Goal: Task Accomplishment & Management: Complete application form

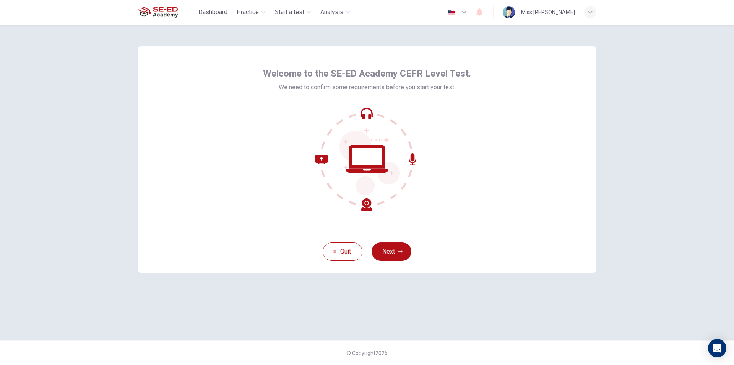
click at [360, 109] on icon at bounding box center [367, 158] width 103 height 103
click at [373, 117] on icon at bounding box center [367, 158] width 103 height 103
click at [415, 158] on icon at bounding box center [413, 159] width 8 height 12
click at [327, 162] on icon at bounding box center [344, 183] width 57 height 56
click at [368, 207] on icon at bounding box center [367, 158] width 103 height 103
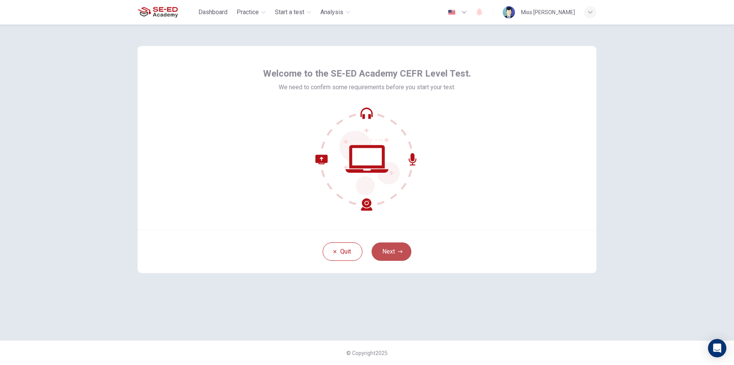
click at [397, 247] on button "Next" at bounding box center [392, 251] width 40 height 18
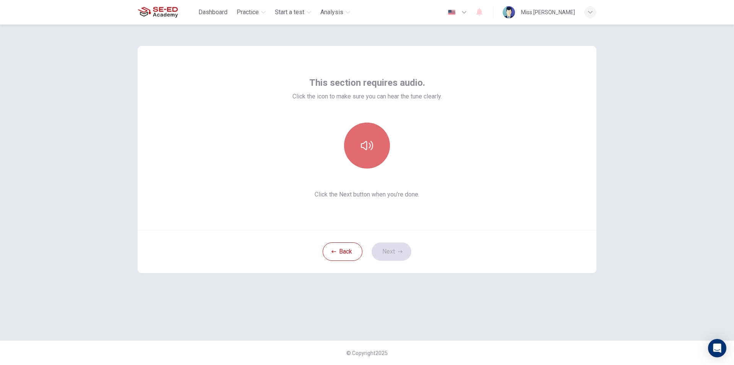
click at [359, 154] on button "button" at bounding box center [367, 145] width 46 height 46
click at [388, 247] on button "Next" at bounding box center [392, 251] width 40 height 18
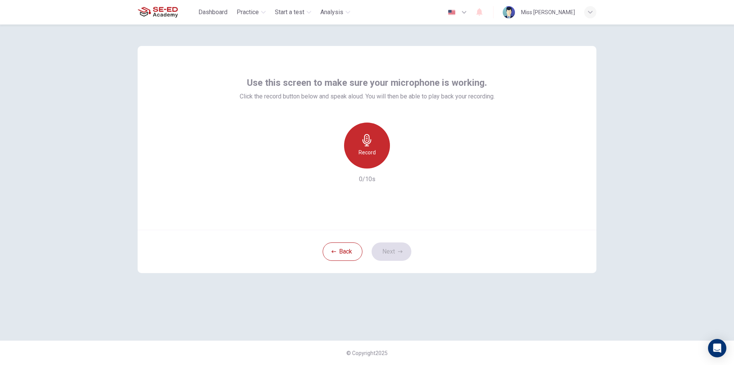
click at [372, 134] on icon "button" at bounding box center [367, 140] width 12 height 12
click at [407, 159] on div "button" at bounding box center [402, 162] width 12 height 12
click at [406, 252] on button "Next" at bounding box center [392, 251] width 40 height 18
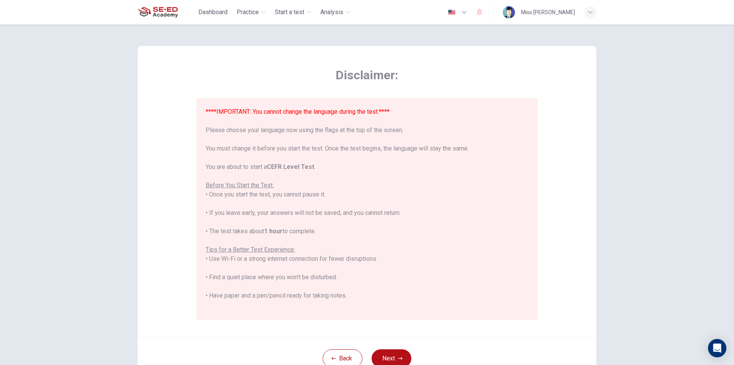
scroll to position [38, 0]
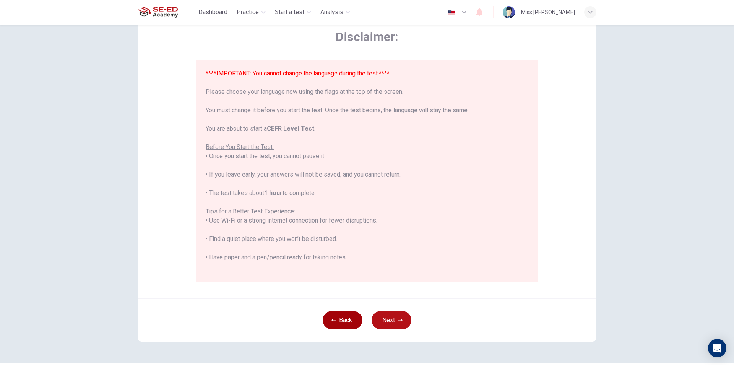
click at [347, 321] on button "Back" at bounding box center [343, 320] width 40 height 18
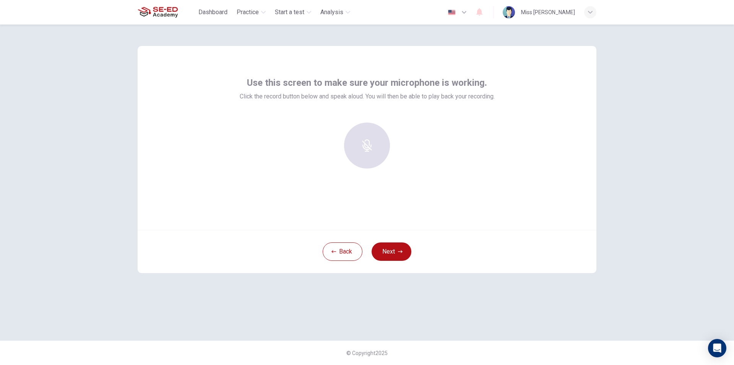
scroll to position [0, 0]
click at [377, 135] on div "Record" at bounding box center [367, 145] width 46 height 46
click at [396, 162] on div "button" at bounding box center [402, 162] width 12 height 12
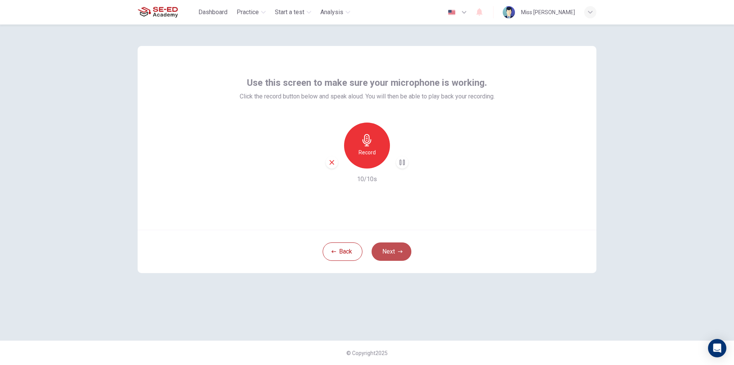
click at [387, 248] on button "Next" at bounding box center [392, 251] width 40 height 18
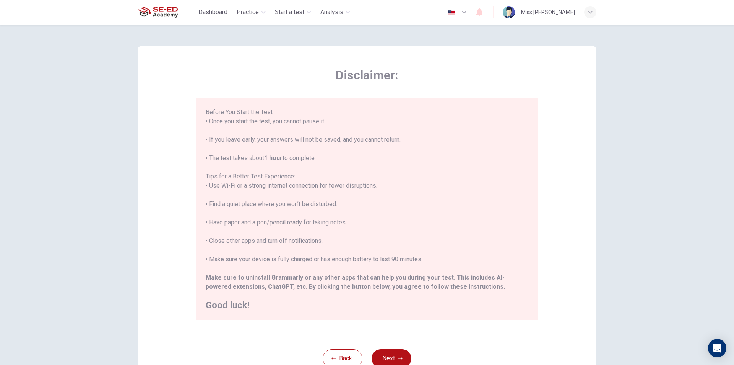
scroll to position [38, 0]
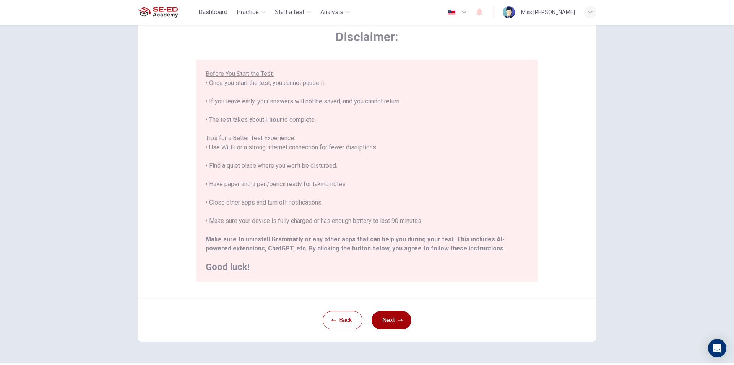
click at [407, 321] on button "Next" at bounding box center [392, 320] width 40 height 18
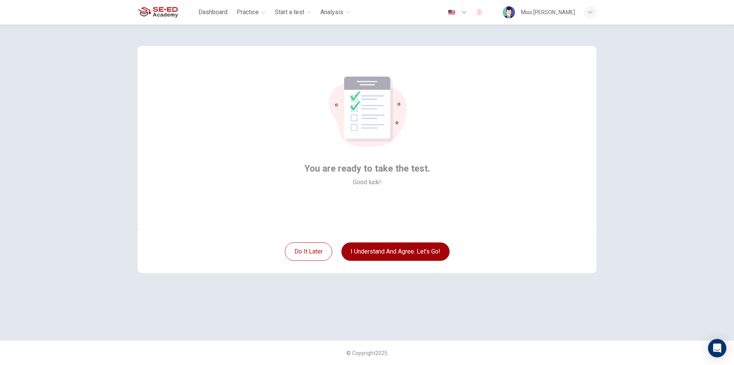
scroll to position [0, 0]
click at [427, 257] on button "I understand and agree. Let’s go!" at bounding box center [396, 251] width 108 height 18
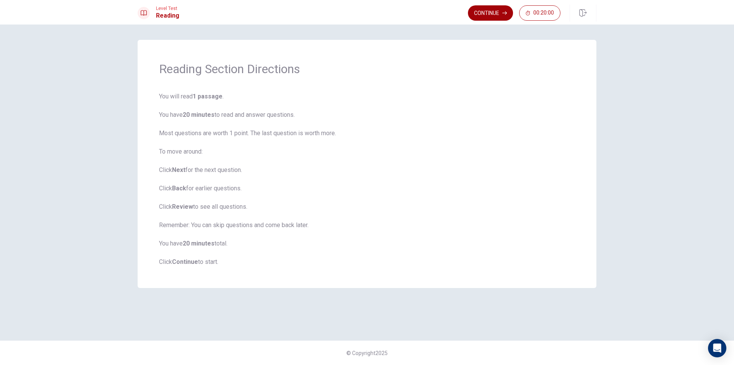
click at [493, 9] on button "Continue" at bounding box center [490, 12] width 45 height 15
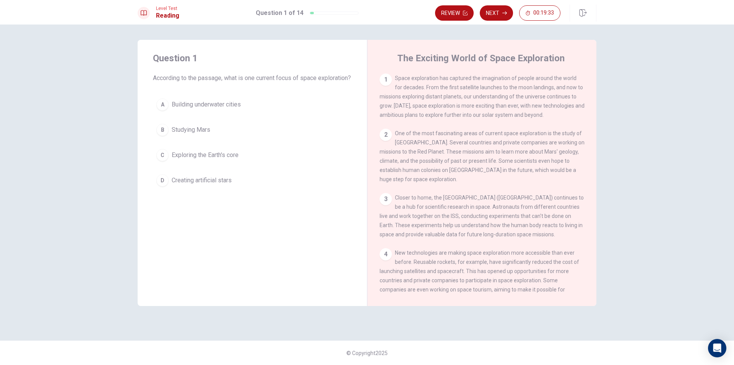
drag, startPoint x: 399, startPoint y: 78, endPoint x: 432, endPoint y: 74, distance: 32.7
click at [432, 74] on div "1 Space exploration has captured the imagination of people around the world for…" at bounding box center [482, 96] width 205 height 46
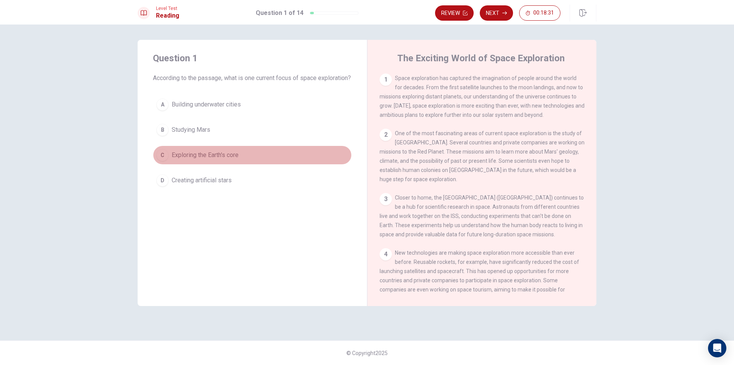
click at [160, 161] on div "C" at bounding box center [162, 155] width 12 height 12
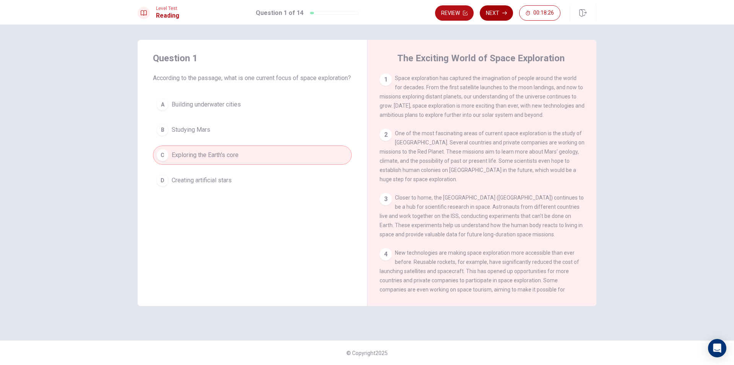
click at [493, 15] on button "Next" at bounding box center [496, 12] width 33 height 15
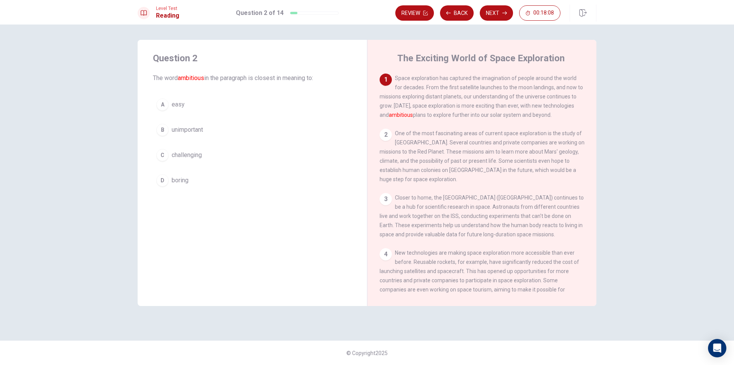
click at [179, 148] on button "C challenging" at bounding box center [252, 154] width 199 height 19
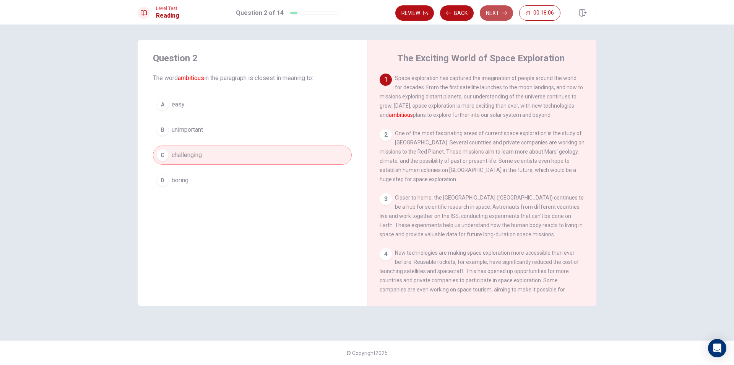
click at [493, 15] on button "Next" at bounding box center [496, 12] width 33 height 15
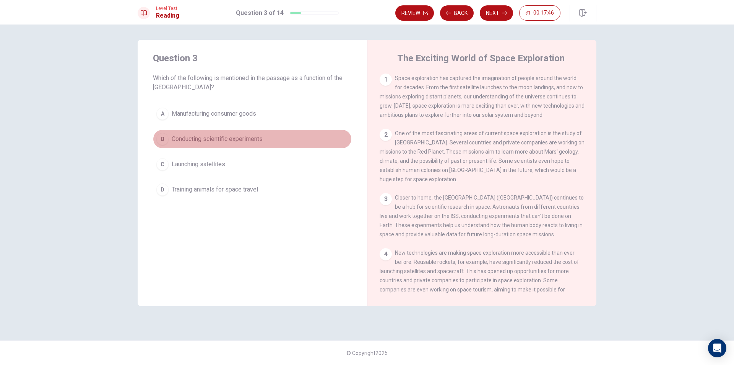
click at [245, 142] on span "Conducting scientific experiments" at bounding box center [217, 138] width 91 height 9
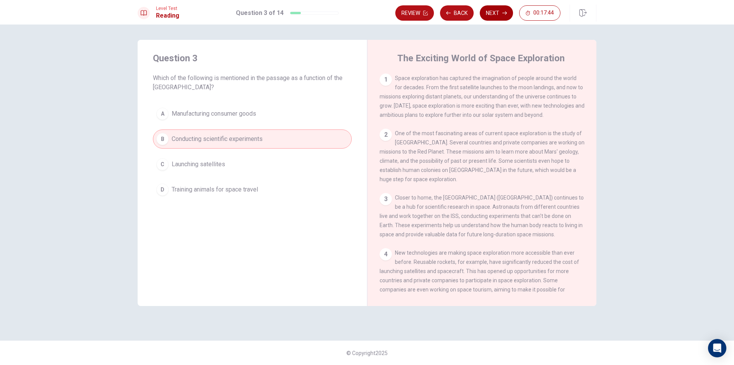
click at [487, 13] on button "Next" at bounding box center [496, 12] width 33 height 15
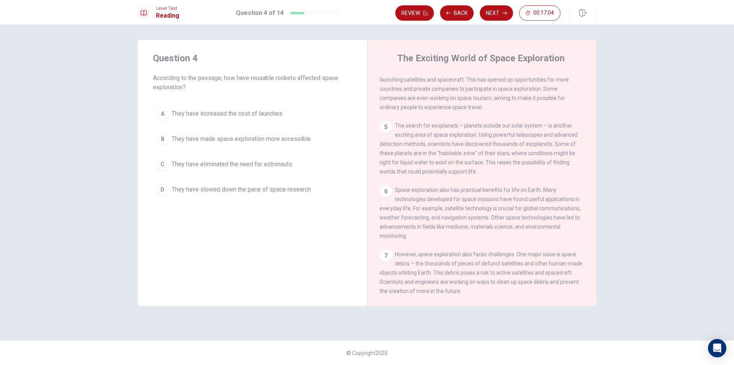
scroll to position [153, 0]
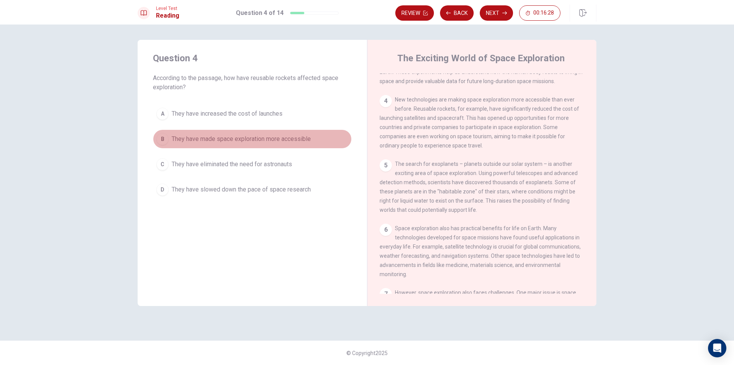
click at [274, 140] on span "They have made space exploration more accessible" at bounding box center [241, 138] width 139 height 9
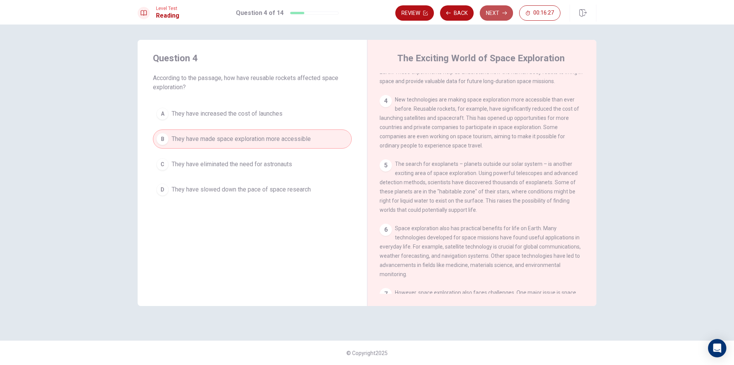
click at [491, 11] on button "Next" at bounding box center [496, 12] width 33 height 15
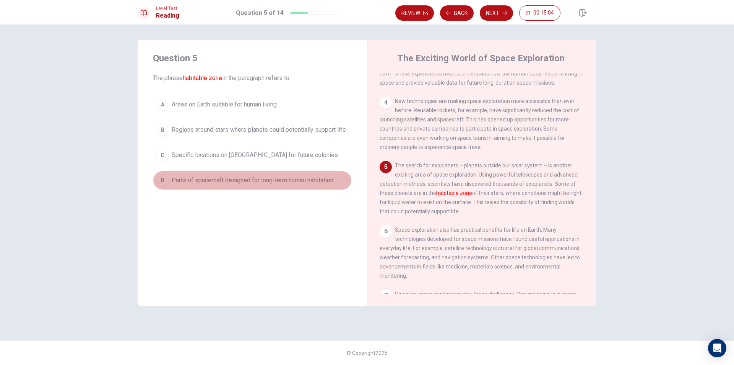
click at [293, 178] on span "Parts of spacecraft designed for long-term human habitation" at bounding box center [253, 180] width 162 height 9
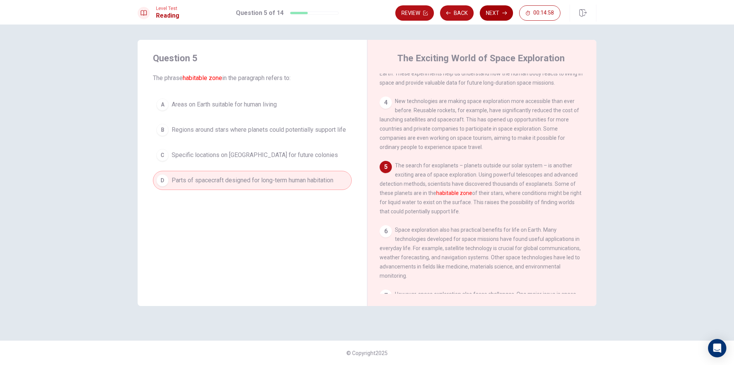
click at [495, 16] on button "Next" at bounding box center [496, 12] width 33 height 15
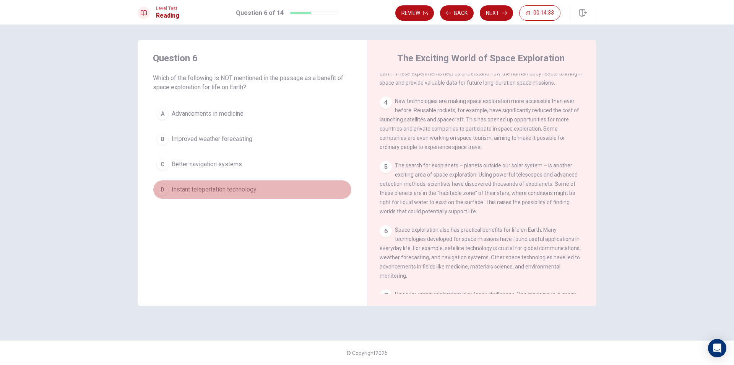
click at [200, 188] on span "Instant teleportation technology" at bounding box center [214, 189] width 85 height 9
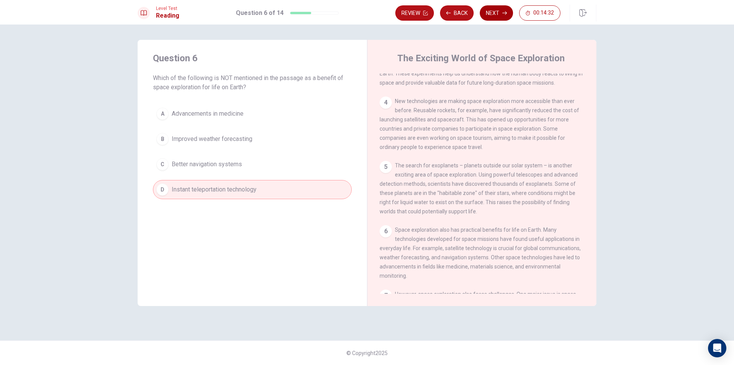
click at [484, 15] on button "Next" at bounding box center [496, 12] width 33 height 15
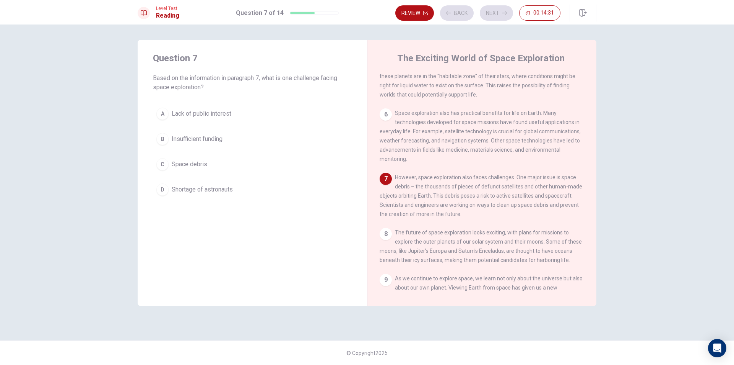
scroll to position [275, 0]
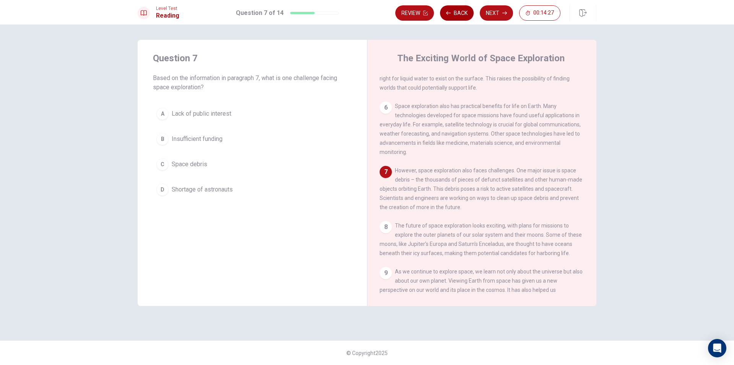
click at [466, 16] on button "Back" at bounding box center [457, 12] width 34 height 15
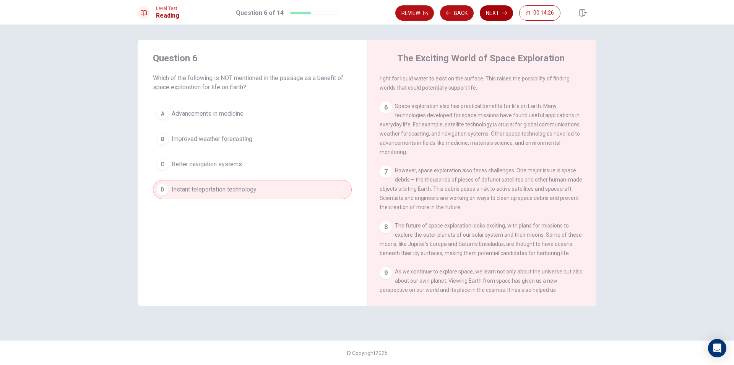
click at [498, 7] on button "Next" at bounding box center [496, 12] width 33 height 15
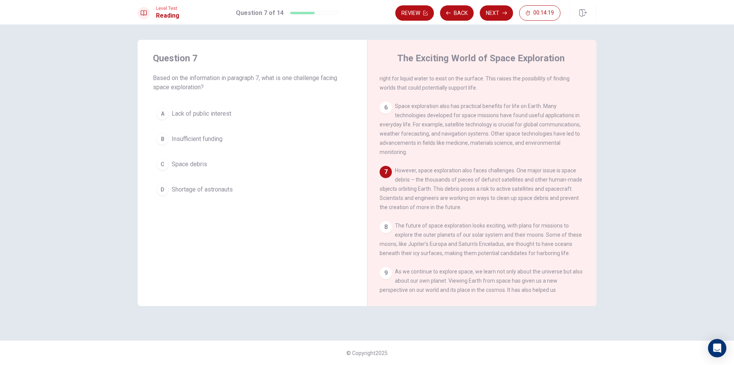
scroll to position [313, 0]
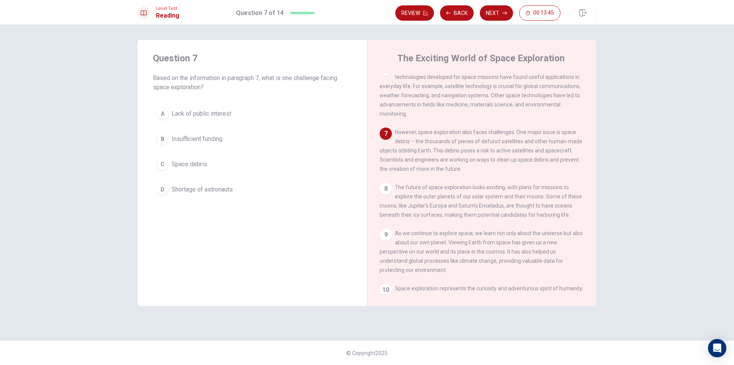
click at [200, 133] on button "B Insufficient funding" at bounding box center [252, 138] width 199 height 19
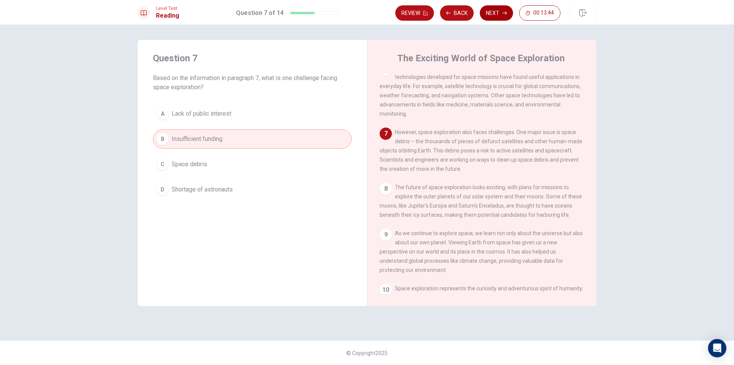
click at [495, 13] on button "Next" at bounding box center [496, 12] width 33 height 15
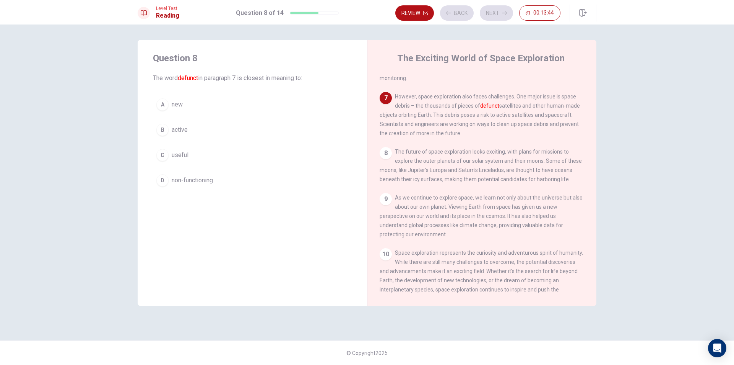
scroll to position [371, 0]
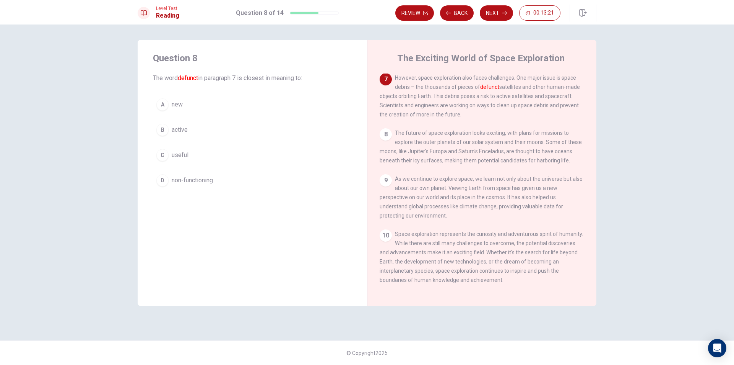
click at [210, 177] on span "non-functioning" at bounding box center [192, 180] width 41 height 9
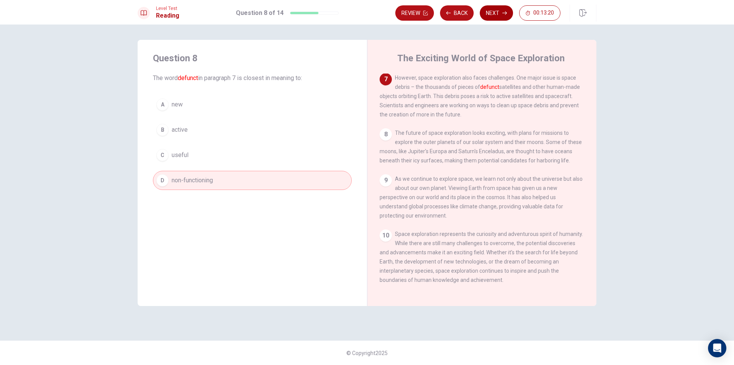
click at [495, 11] on button "Next" at bounding box center [496, 12] width 33 height 15
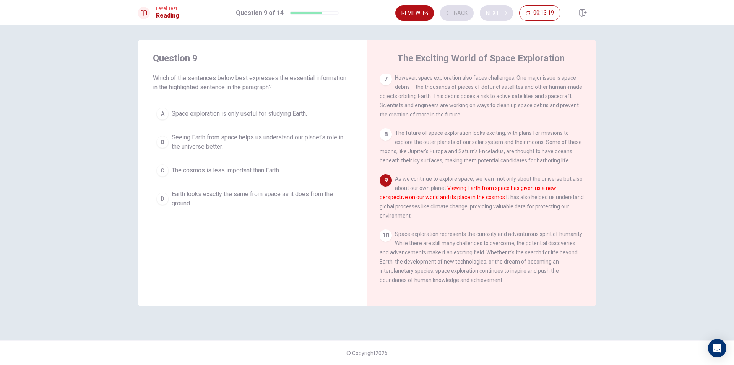
scroll to position [379, 0]
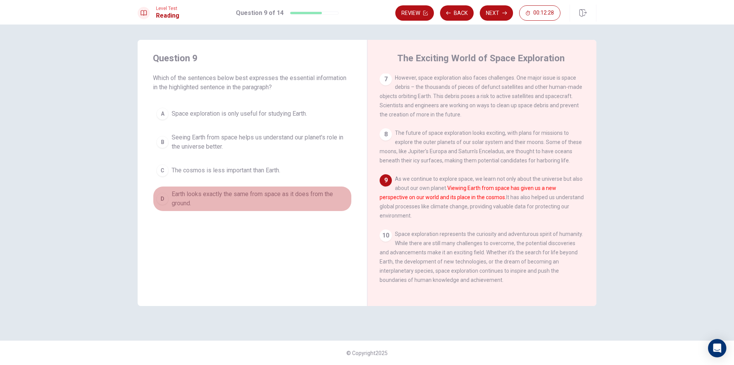
click at [306, 187] on button "D Earth looks exactly the same from space as it does from the ground." at bounding box center [252, 198] width 199 height 25
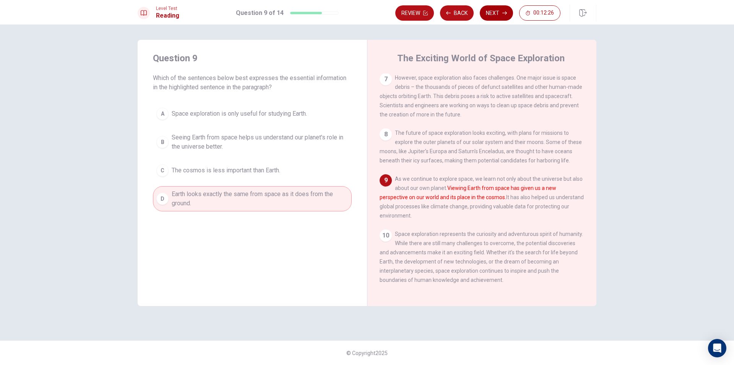
click at [497, 12] on button "Next" at bounding box center [496, 12] width 33 height 15
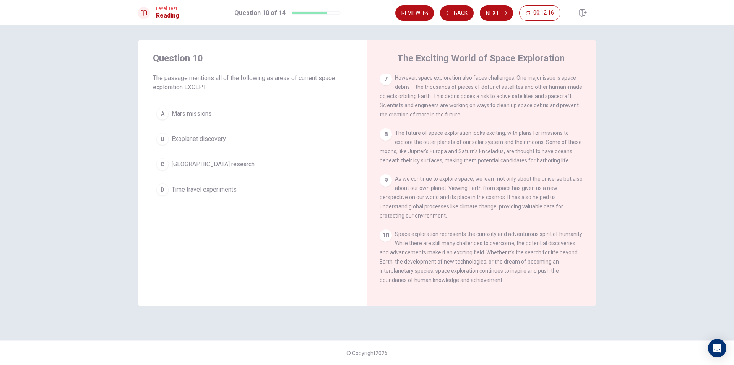
click at [193, 143] on span "Exoplanet discovery" at bounding box center [199, 138] width 54 height 9
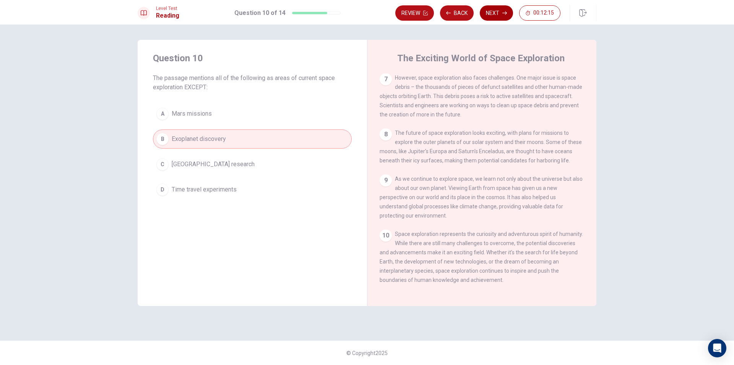
click at [506, 11] on icon "button" at bounding box center [505, 13] width 5 height 5
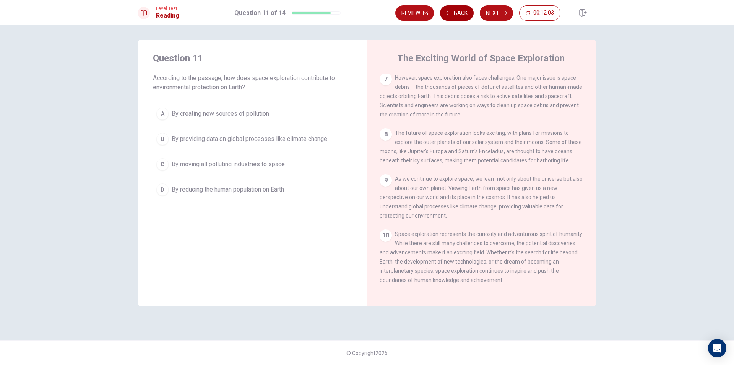
click at [456, 14] on button "Back" at bounding box center [457, 12] width 34 height 15
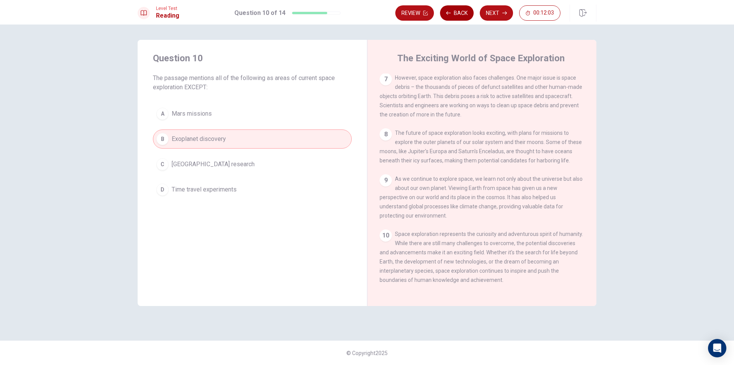
click at [456, 14] on button "Back" at bounding box center [457, 12] width 34 height 15
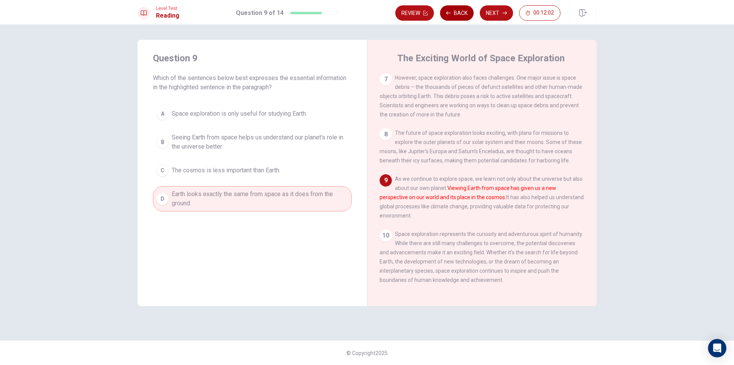
click at [456, 14] on button "Back" at bounding box center [457, 12] width 34 height 15
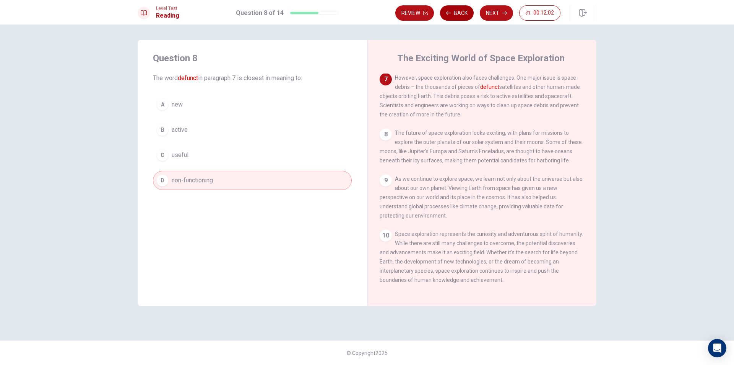
click at [456, 14] on button "Back" at bounding box center [457, 12] width 34 height 15
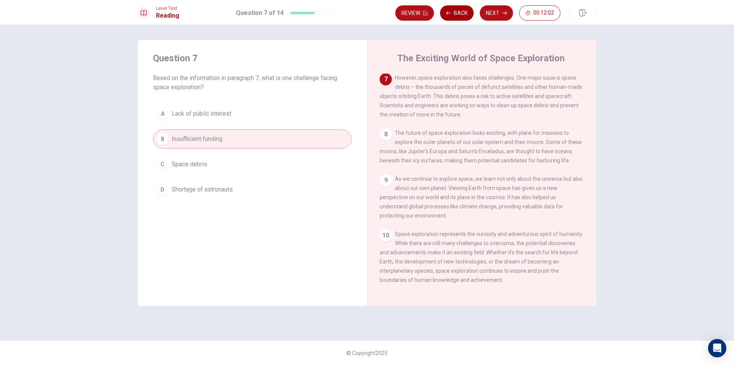
click at [456, 14] on button "Back" at bounding box center [457, 12] width 34 height 15
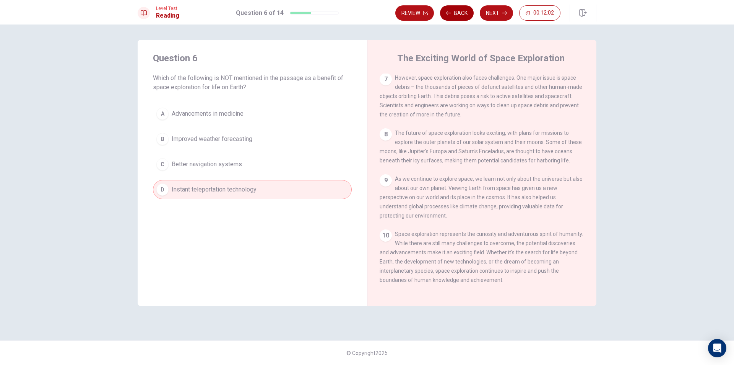
click at [456, 14] on button "Back" at bounding box center [457, 12] width 34 height 15
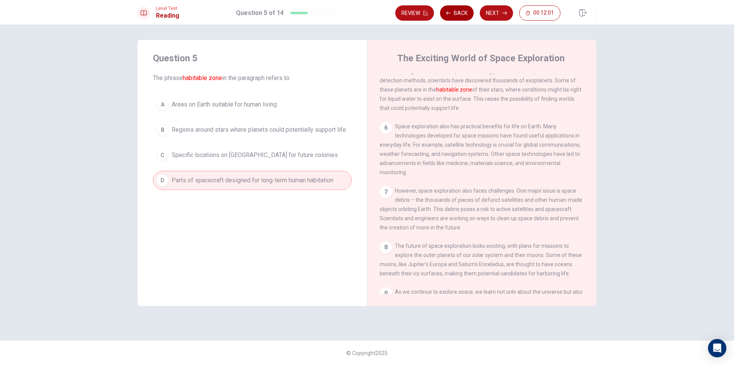
click at [456, 14] on button "Back" at bounding box center [457, 12] width 34 height 15
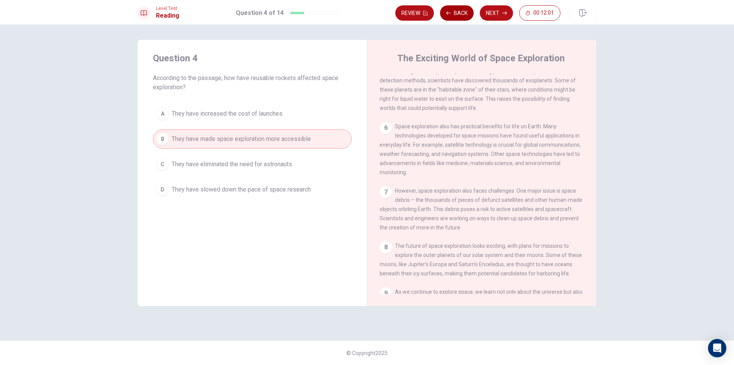
scroll to position [238, 0]
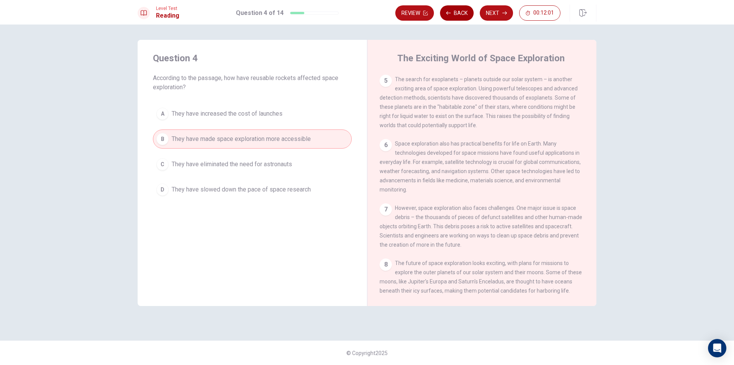
click at [456, 14] on button "Back" at bounding box center [457, 12] width 34 height 15
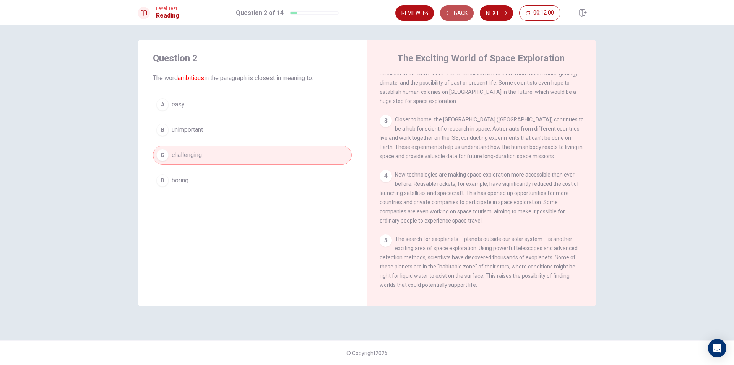
scroll to position [0, 0]
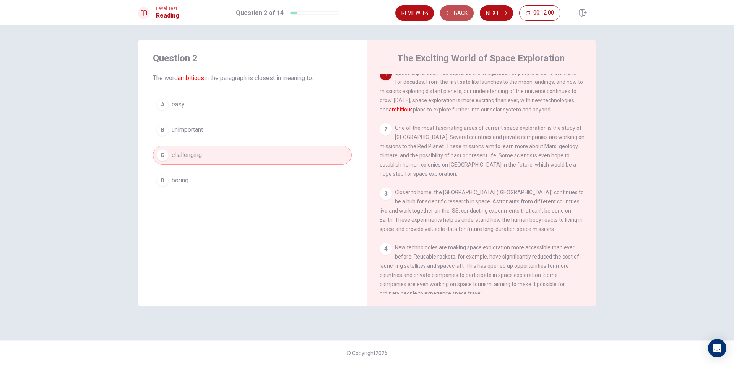
click at [456, 14] on button "Back" at bounding box center [457, 12] width 34 height 15
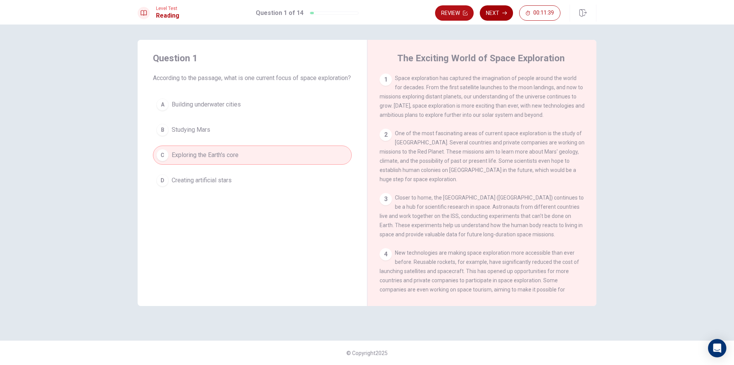
click at [507, 14] on button "Next" at bounding box center [496, 12] width 33 height 15
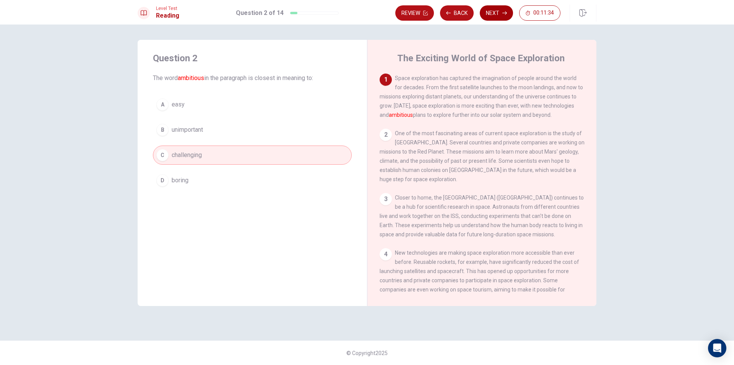
click at [498, 18] on button "Next" at bounding box center [496, 12] width 33 height 15
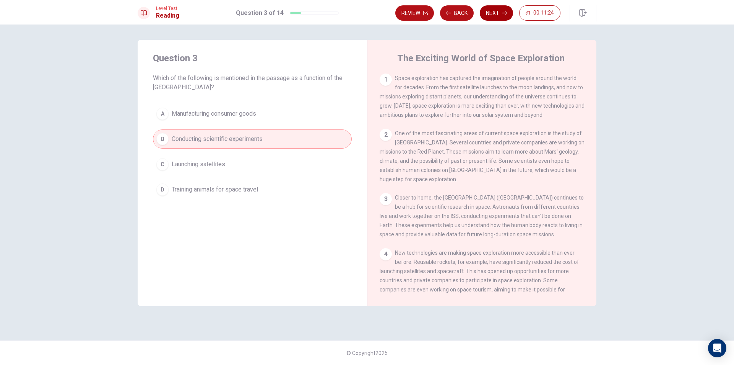
click at [488, 18] on button "Next" at bounding box center [496, 12] width 33 height 15
click at [488, 18] on div "Review Back Next 00:11:24" at bounding box center [478, 12] width 165 height 15
click at [495, 15] on button "Next" at bounding box center [496, 12] width 33 height 15
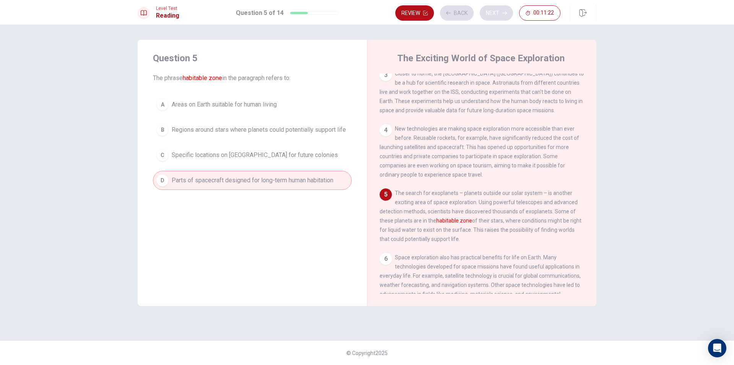
scroll to position [151, 0]
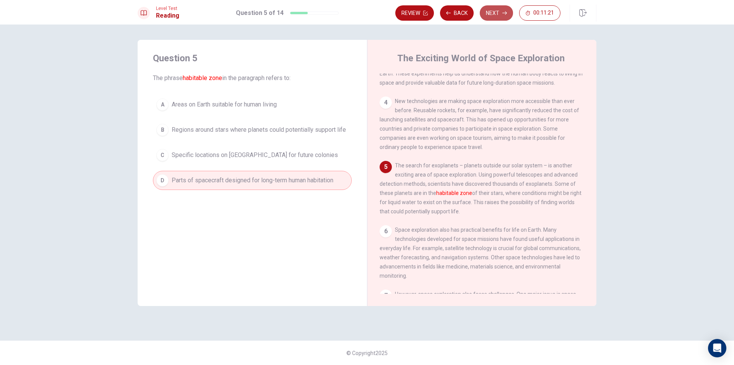
click at [495, 15] on button "Next" at bounding box center [496, 12] width 33 height 15
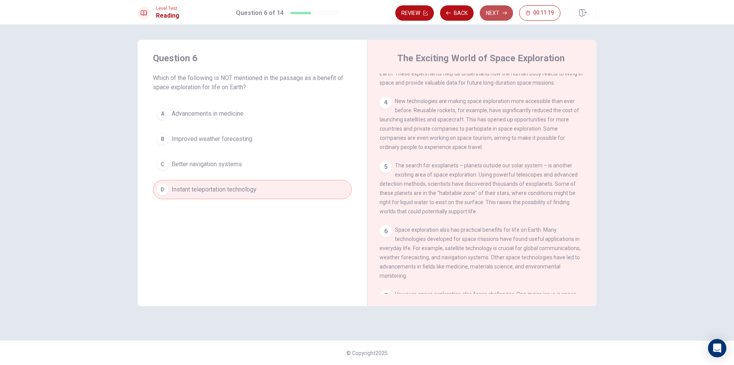
click at [495, 15] on button "Next" at bounding box center [496, 12] width 33 height 15
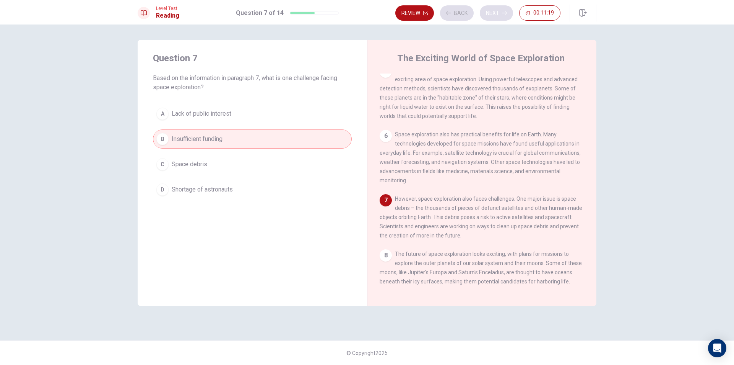
scroll to position [275, 0]
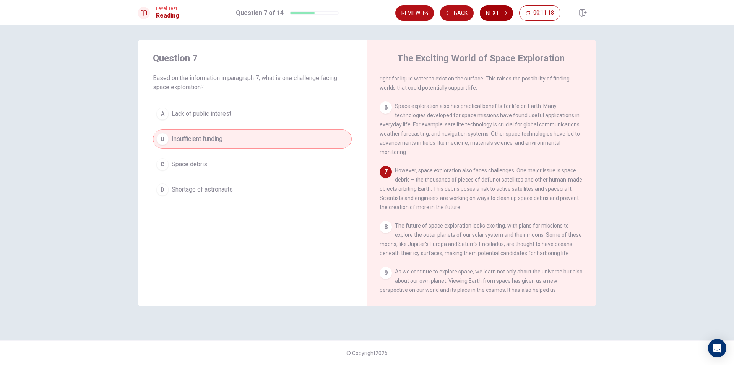
click at [495, 15] on button "Next" at bounding box center [496, 12] width 33 height 15
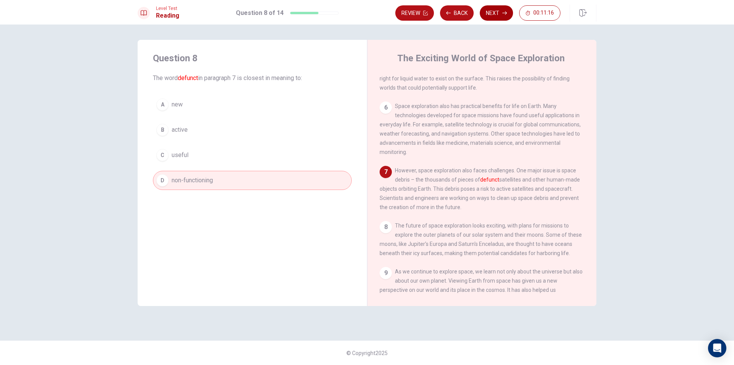
click at [495, 15] on button "Next" at bounding box center [496, 12] width 33 height 15
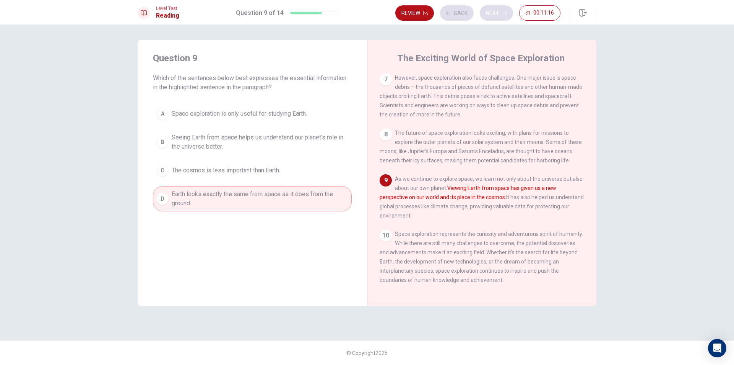
scroll to position [379, 0]
click at [495, 15] on button "Next" at bounding box center [496, 12] width 33 height 15
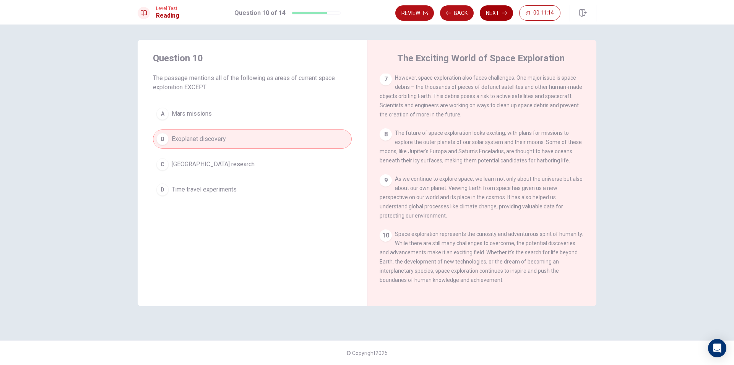
click at [495, 15] on button "Next" at bounding box center [496, 12] width 33 height 15
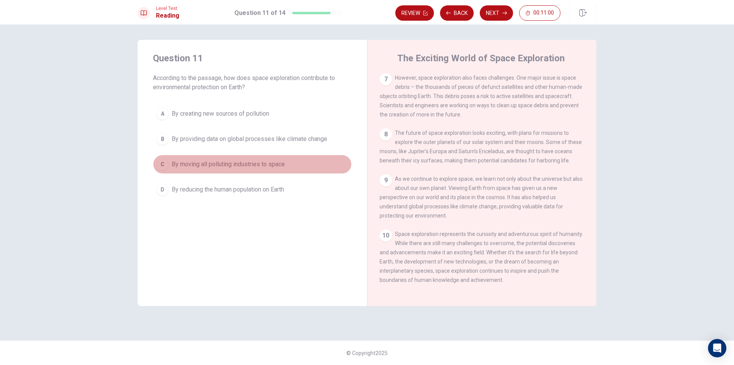
click at [270, 162] on span "By moving all polluting industries to space" at bounding box center [228, 164] width 113 height 9
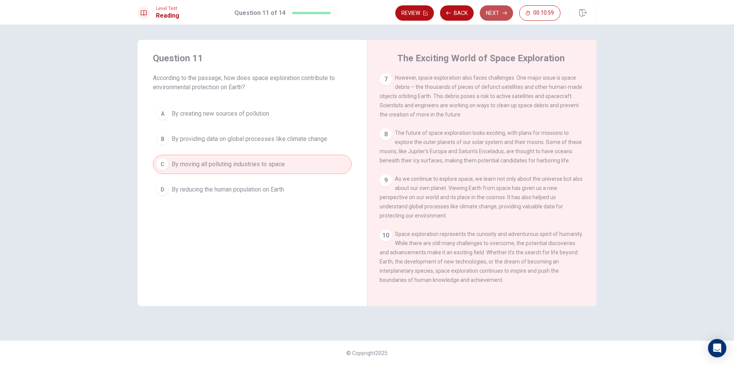
click at [493, 15] on button "Next" at bounding box center [496, 12] width 33 height 15
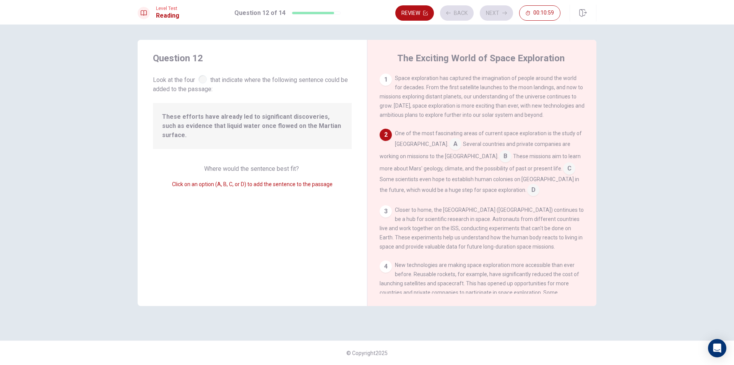
scroll to position [57, 0]
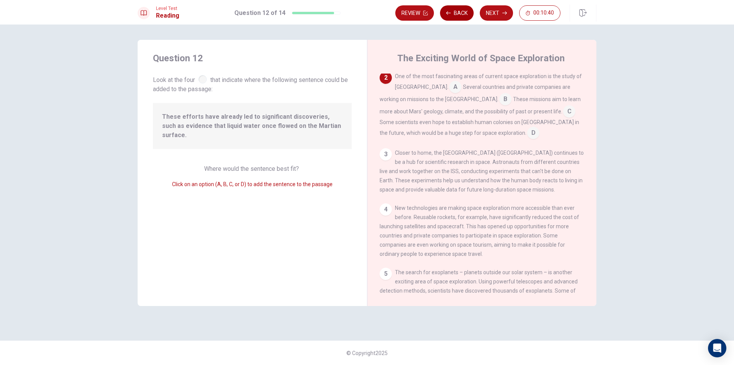
click at [455, 18] on button "Back" at bounding box center [457, 12] width 34 height 15
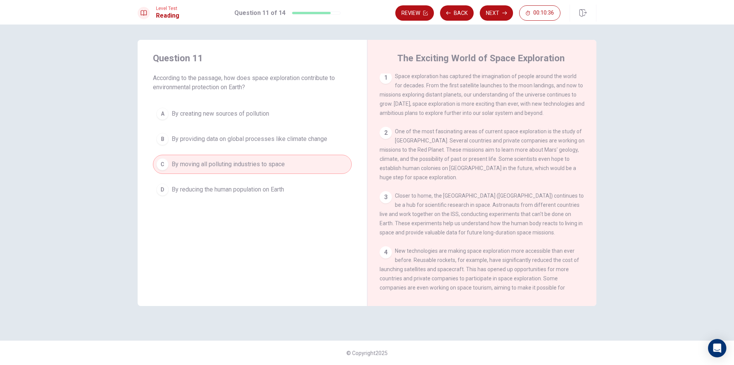
scroll to position [0, 0]
click at [490, 20] on button "Next" at bounding box center [496, 12] width 33 height 15
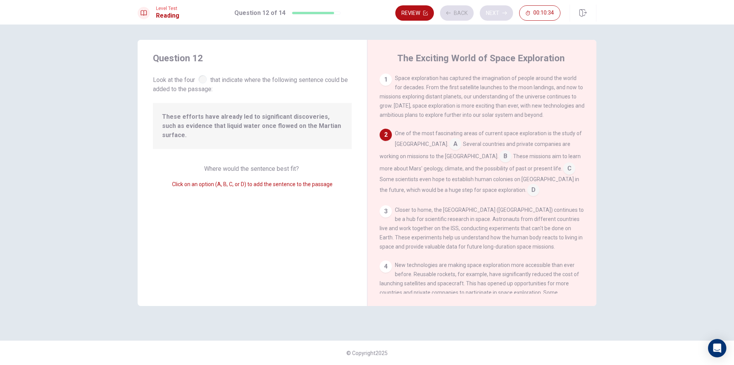
scroll to position [57, 0]
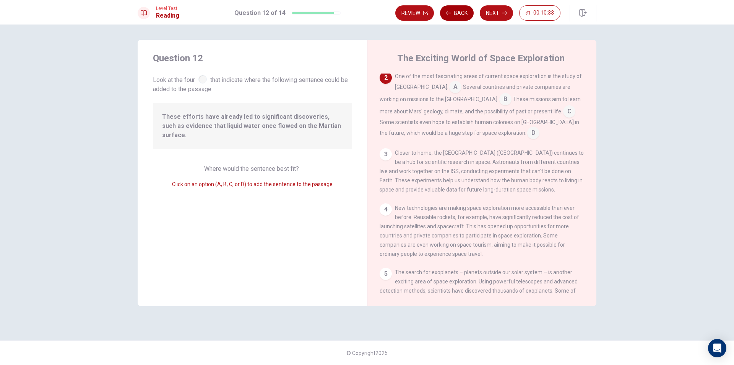
click at [451, 13] on icon "button" at bounding box center [448, 12] width 5 height 3
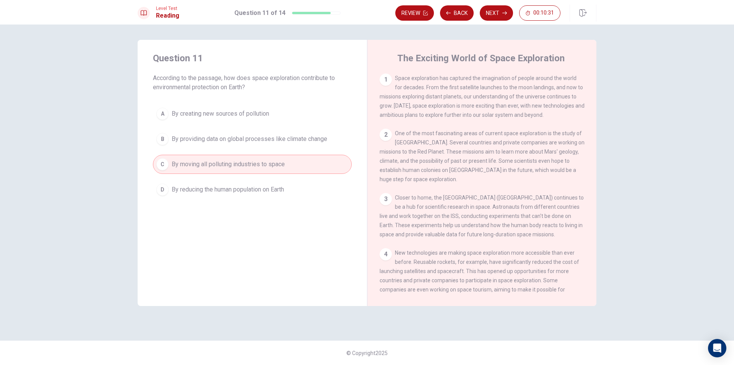
scroll to position [38, 0]
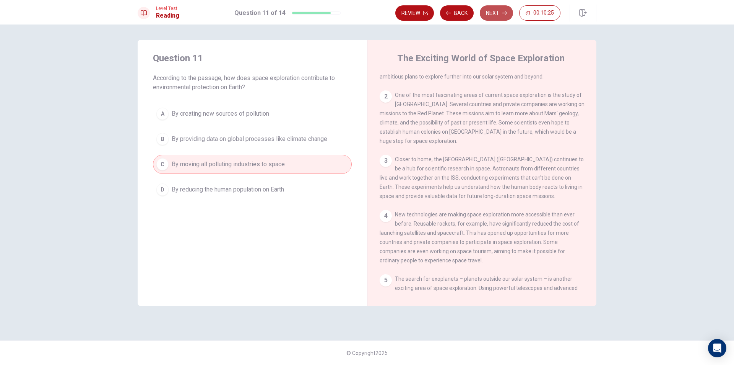
click at [499, 15] on button "Next" at bounding box center [496, 12] width 33 height 15
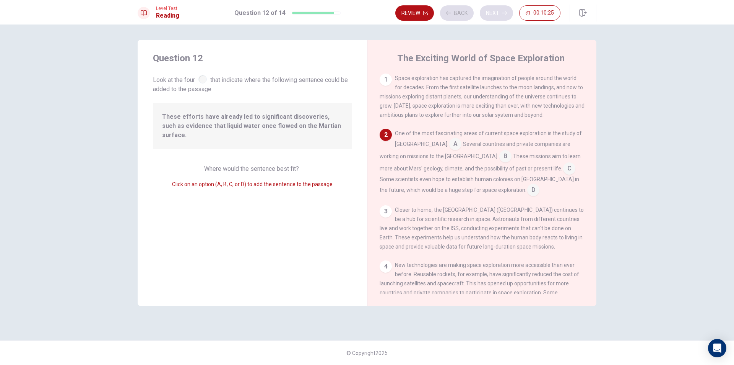
scroll to position [57, 0]
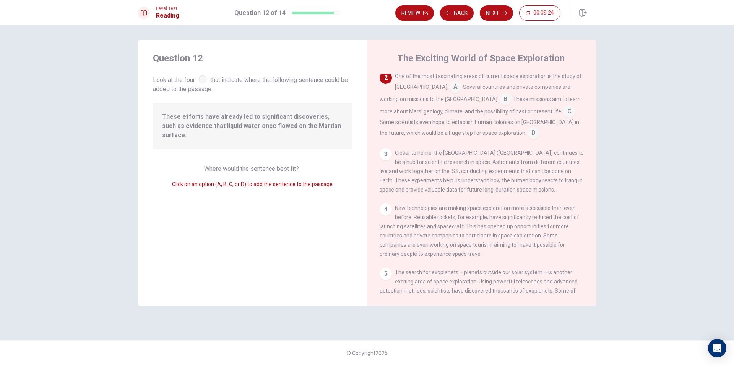
click at [500, 101] on input at bounding box center [506, 100] width 12 height 12
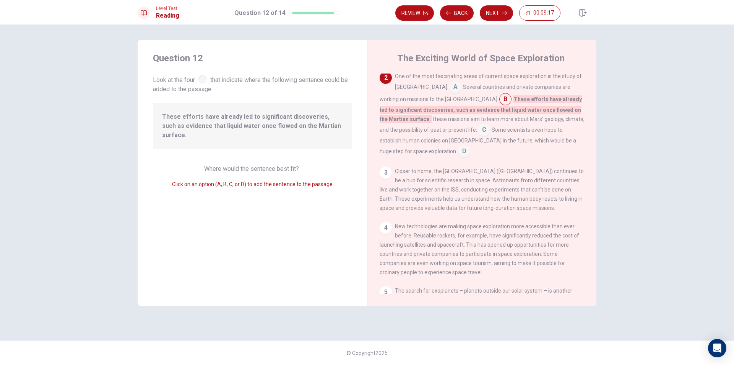
click at [500, 102] on input at bounding box center [506, 100] width 12 height 12
click at [478, 129] on input at bounding box center [484, 130] width 12 height 12
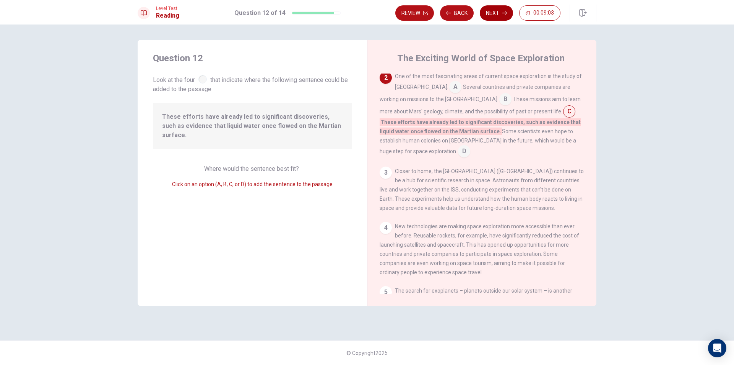
click at [501, 12] on button "Next" at bounding box center [496, 12] width 33 height 15
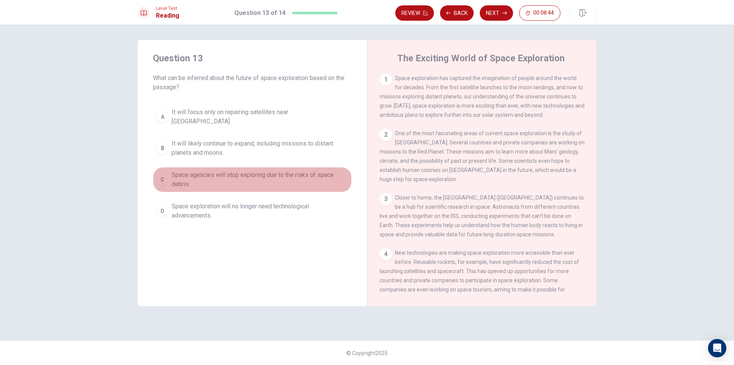
click at [158, 176] on div "C" at bounding box center [162, 179] width 12 height 12
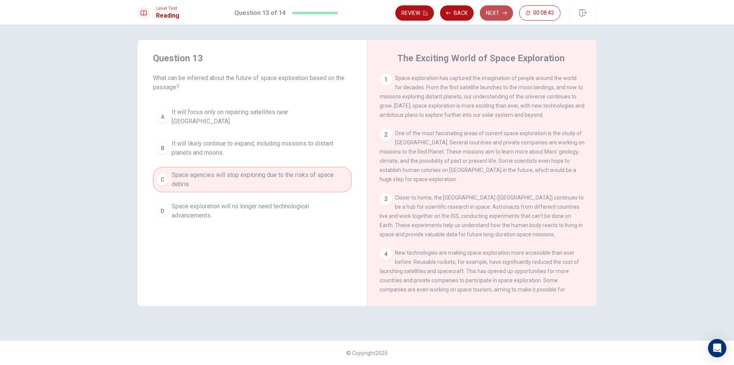
click at [496, 9] on button "Next" at bounding box center [496, 12] width 33 height 15
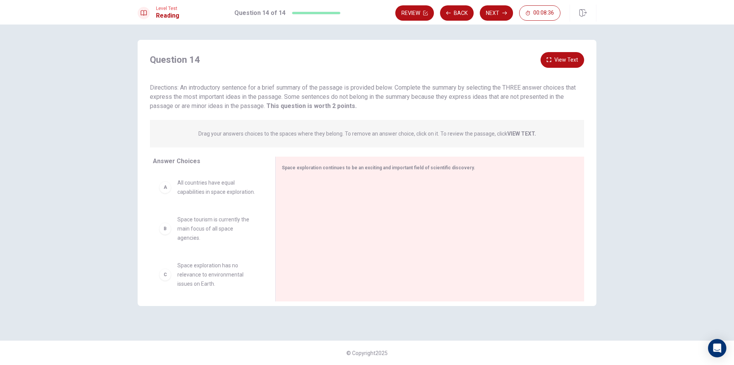
drag, startPoint x: 269, startPoint y: 195, endPoint x: 270, endPoint y: 216, distance: 20.3
click at [270, 216] on div "Answer Choices A All countries have equal capabilities in space exploration. B …" at bounding box center [207, 230] width 138 height 148
click at [169, 217] on div "D" at bounding box center [165, 211] width 12 height 12
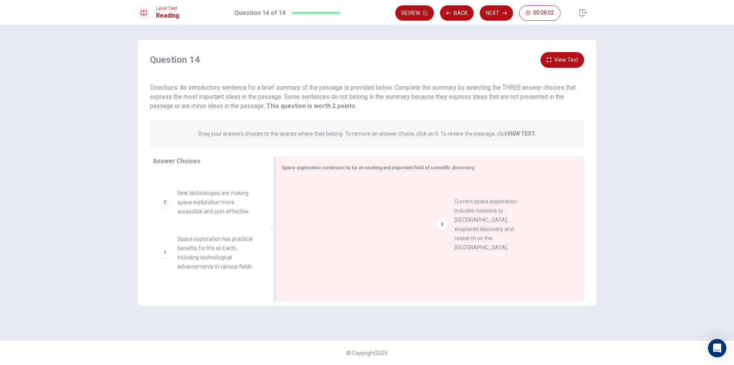
drag, startPoint x: 165, startPoint y: 224, endPoint x: 448, endPoint y: 223, distance: 283.1
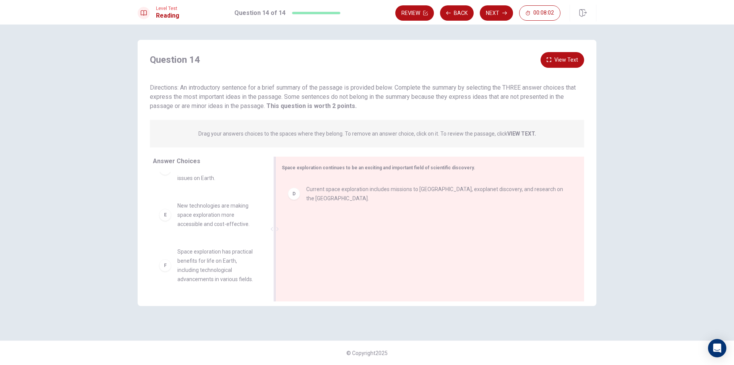
scroll to position [115, 0]
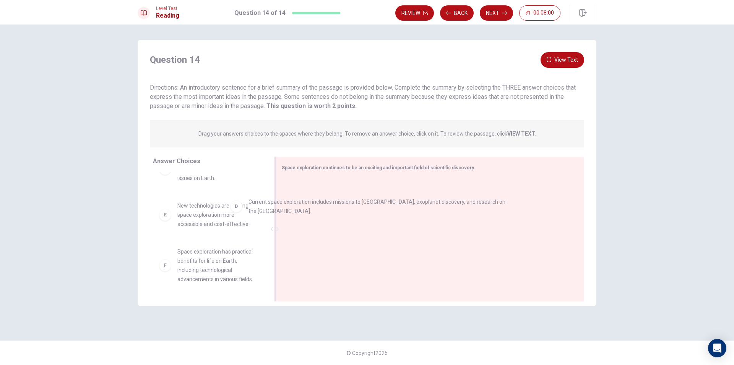
drag, startPoint x: 296, startPoint y: 196, endPoint x: 227, endPoint y: 209, distance: 70.1
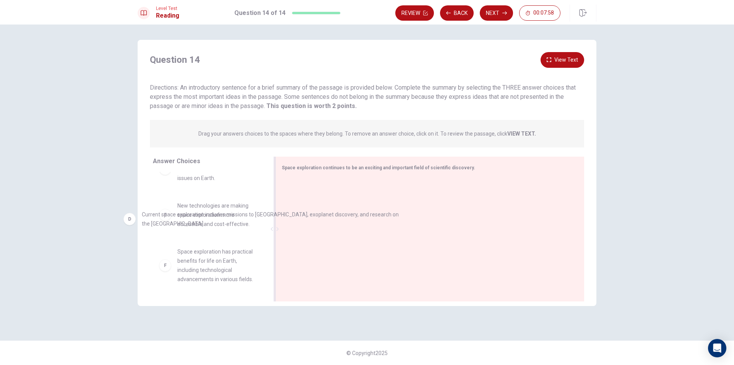
drag, startPoint x: 330, startPoint y: 194, endPoint x: 123, endPoint y: 212, distance: 208.1
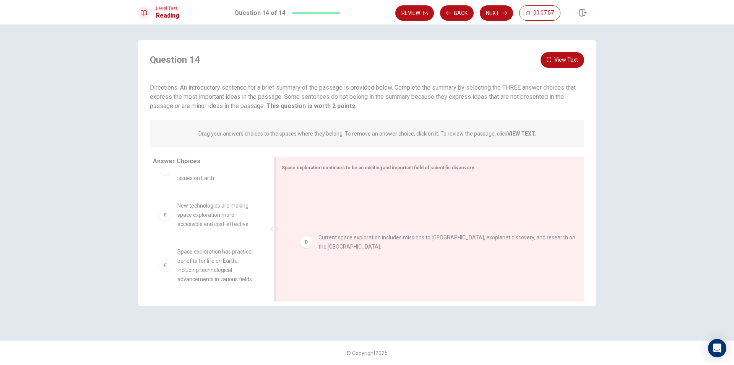
drag, startPoint x: 332, startPoint y: 194, endPoint x: 348, endPoint y: 254, distance: 62.4
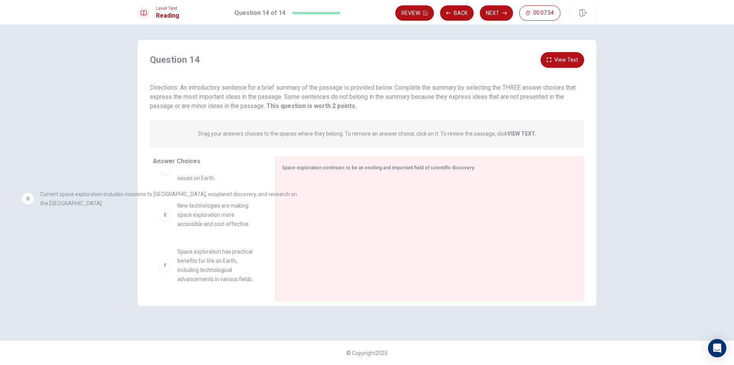
scroll to position [111, 0]
drag, startPoint x: 487, startPoint y: 190, endPoint x: 151, endPoint y: 199, distance: 336.0
drag, startPoint x: 257, startPoint y: 198, endPoint x: 262, endPoint y: 203, distance: 6.5
drag, startPoint x: 293, startPoint y: 193, endPoint x: 159, endPoint y: 200, distance: 134.4
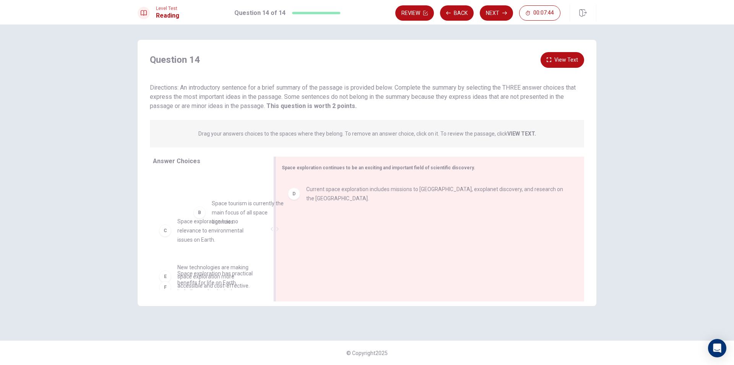
scroll to position [37, 0]
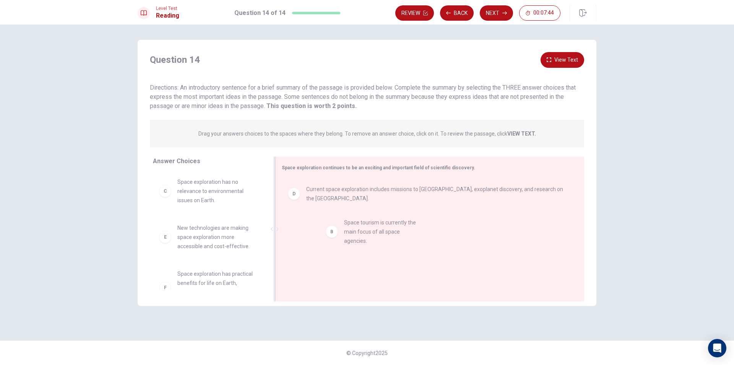
drag, startPoint x: 199, startPoint y: 198, endPoint x: 368, endPoint y: 231, distance: 172.3
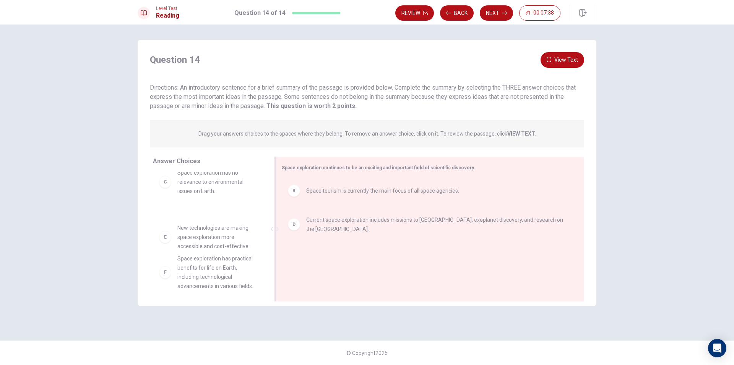
scroll to position [46, 0]
drag, startPoint x: 206, startPoint y: 235, endPoint x: 323, endPoint y: 168, distance: 135.2
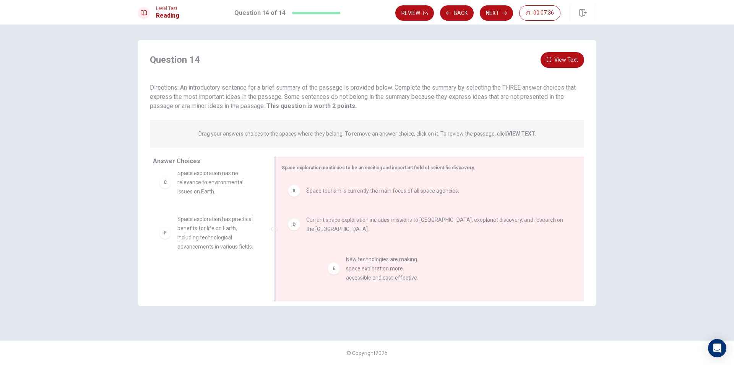
drag, startPoint x: 179, startPoint y: 237, endPoint x: 352, endPoint y: 268, distance: 175.3
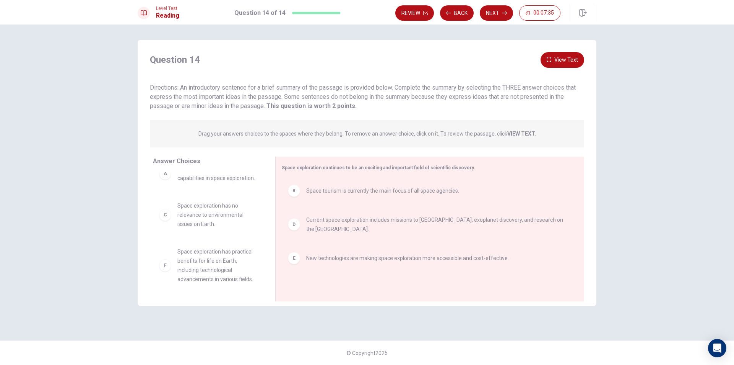
scroll to position [23, 0]
click at [569, 60] on button "View Text" at bounding box center [563, 60] width 44 height 16
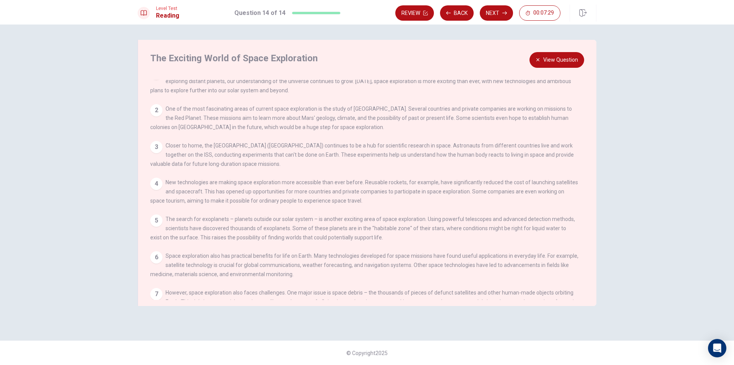
scroll to position [0, 0]
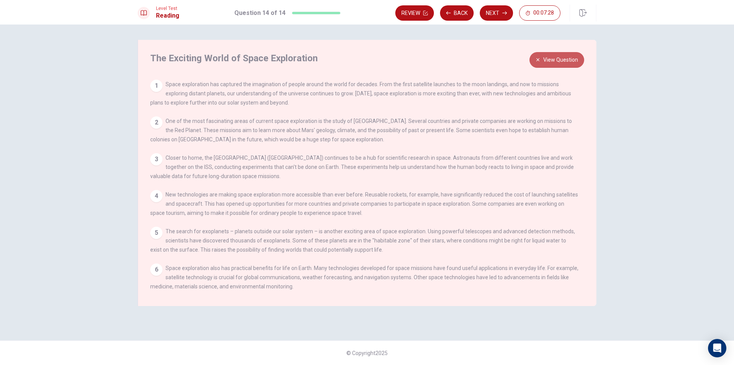
click at [565, 62] on button "View Question" at bounding box center [557, 60] width 55 height 16
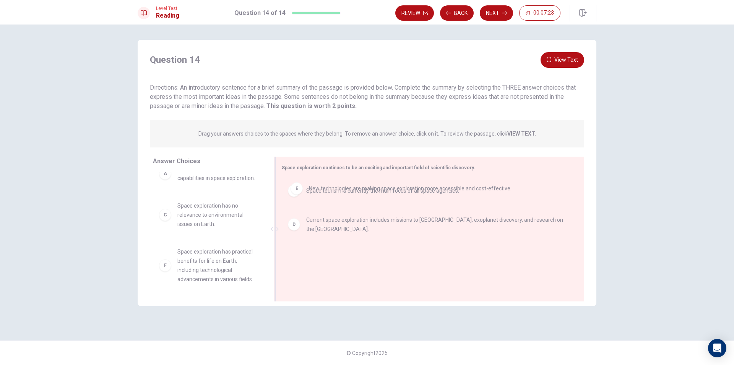
drag, startPoint x: 354, startPoint y: 262, endPoint x: 357, endPoint y: 182, distance: 79.6
drag, startPoint x: 349, startPoint y: 265, endPoint x: 344, endPoint y: 217, distance: 48.9
drag, startPoint x: 301, startPoint y: 259, endPoint x: 316, endPoint y: 203, distance: 58.2
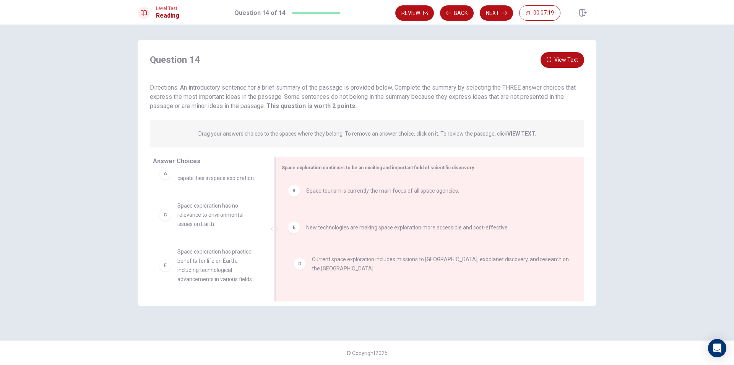
drag, startPoint x: 296, startPoint y: 223, endPoint x: 300, endPoint y: 265, distance: 42.6
drag, startPoint x: 296, startPoint y: 228, endPoint x: 299, endPoint y: 261, distance: 33.4
click at [494, 9] on button "Next" at bounding box center [496, 12] width 33 height 15
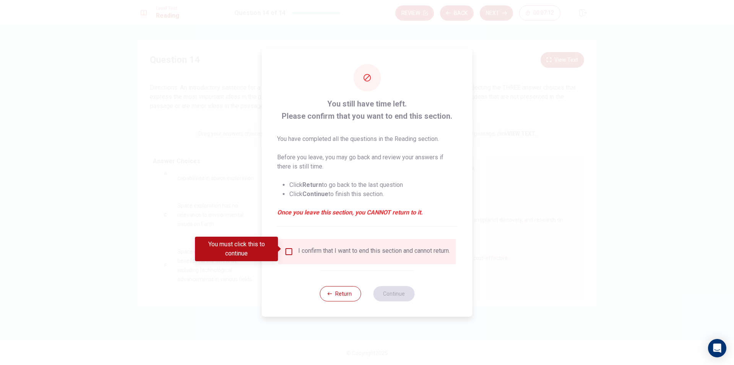
click at [293, 249] on div "I confirm that I want to end this section and cannot return." at bounding box center [368, 251] width 166 height 9
click at [283, 247] on div "You must click this to continue" at bounding box center [239, 248] width 88 height 24
click at [287, 250] on input "You must click this to continue" at bounding box center [289, 251] width 9 height 9
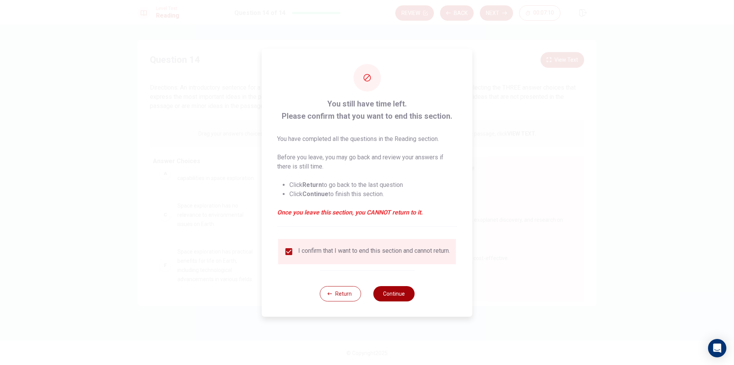
click at [388, 293] on button "Continue" at bounding box center [393, 293] width 41 height 15
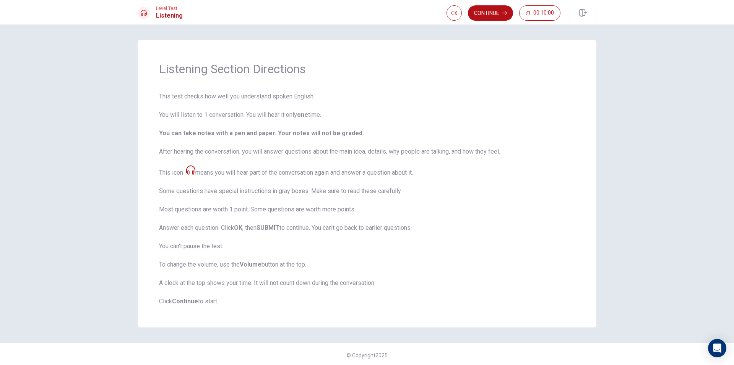
scroll to position [2, 0]
click at [540, 248] on span "This test checks how well you understand spoken English. You will listen to 1 c…" at bounding box center [367, 197] width 416 height 214
click at [658, 283] on div "Listening Section Directions This test checks how well you understand spoken En…" at bounding box center [367, 194] width 734 height 340
click at [504, 15] on icon "button" at bounding box center [505, 13] width 5 height 5
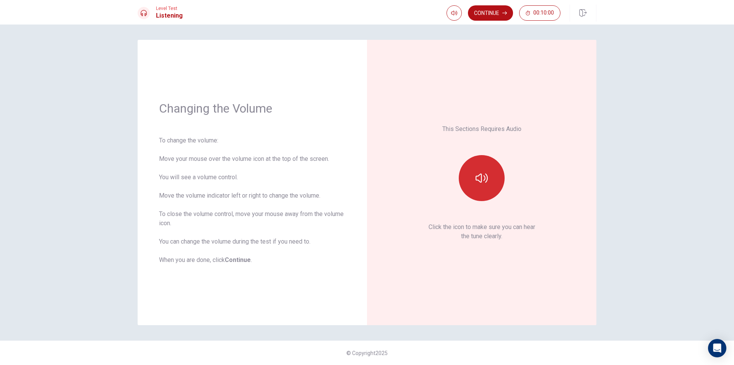
click at [469, 163] on button "button" at bounding box center [482, 178] width 46 height 46
click at [490, 163] on button "button" at bounding box center [482, 178] width 46 height 46
click at [487, 169] on button "button" at bounding box center [482, 178] width 46 height 46
click at [477, 173] on icon "button" at bounding box center [482, 178] width 12 height 12
click at [501, 11] on button "Continue" at bounding box center [490, 12] width 45 height 15
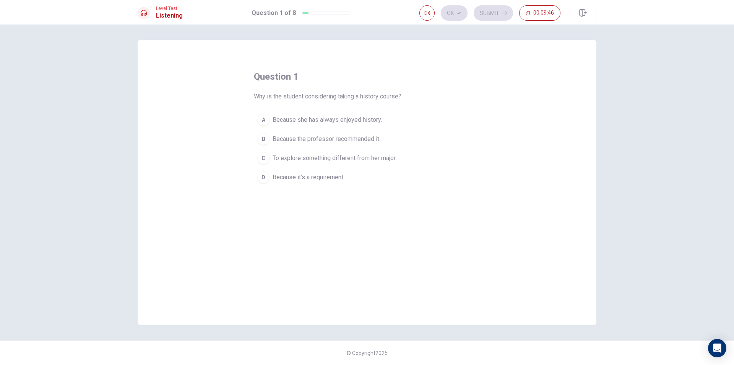
click at [380, 161] on span "To explore something different from her major." at bounding box center [335, 157] width 124 height 9
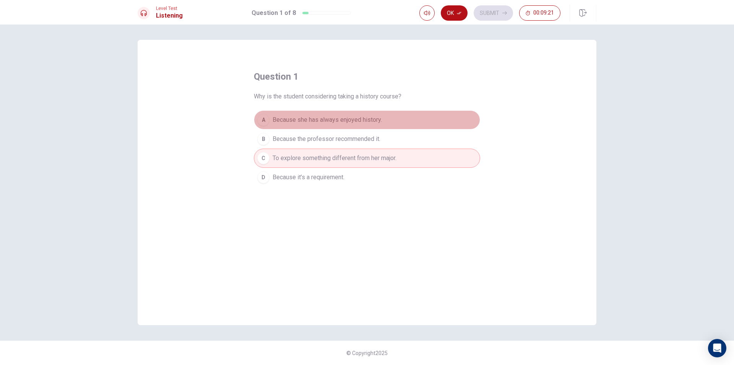
click at [361, 114] on button "A Because she has always enjoyed history." at bounding box center [367, 119] width 226 height 19
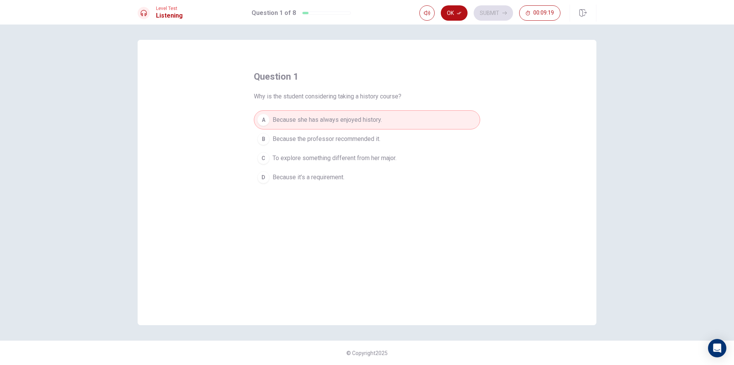
click at [364, 174] on button "D Because it’s a requirement." at bounding box center [367, 177] width 226 height 19
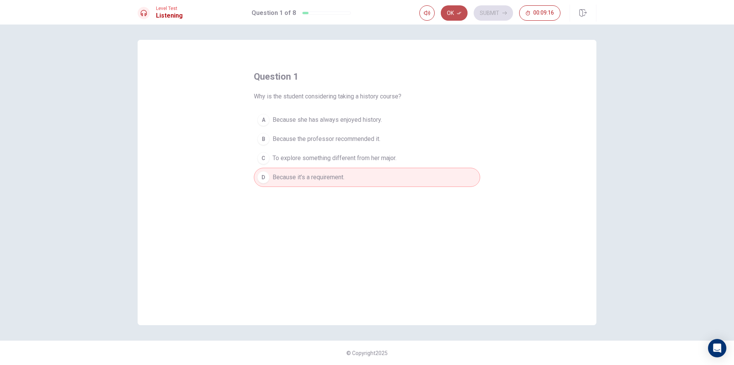
click at [461, 11] on icon "button" at bounding box center [459, 13] width 5 height 5
click at [314, 15] on div "Question 1 of 8" at bounding box center [301, 12] width 99 height 9
click at [353, 157] on span "To explore something different from her major." at bounding box center [335, 157] width 124 height 9
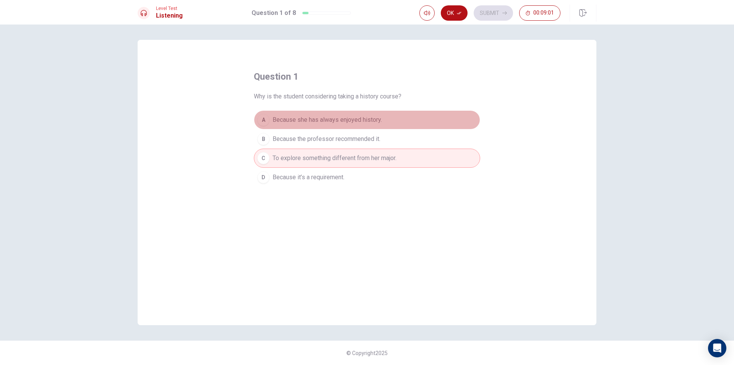
click at [357, 125] on button "A Because she has always enjoyed history." at bounding box center [367, 119] width 226 height 19
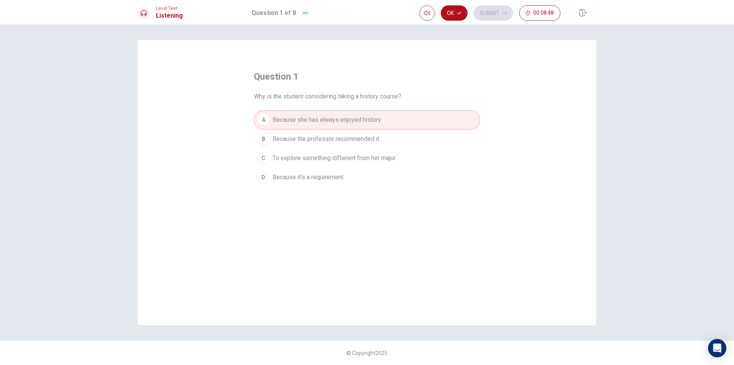
click at [390, 161] on span "To explore something different from her major." at bounding box center [335, 157] width 124 height 9
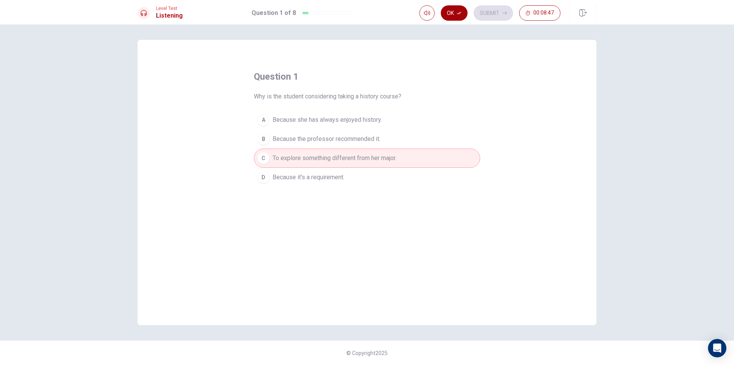
click at [455, 13] on button "Ok" at bounding box center [454, 12] width 27 height 15
click at [496, 7] on button "Submit" at bounding box center [493, 12] width 39 height 15
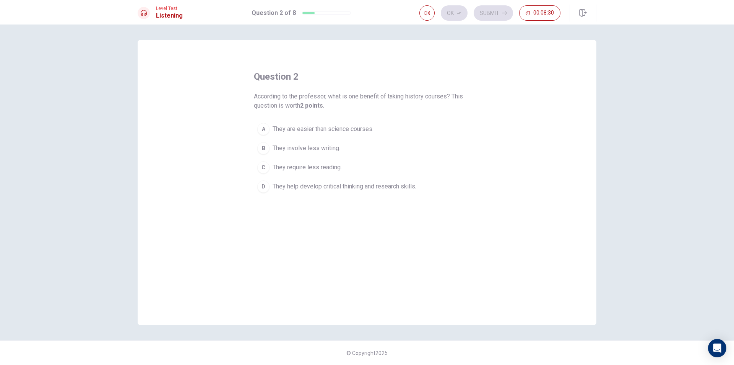
click at [420, 190] on button "D They help develop critical thinking and research skills." at bounding box center [367, 186] width 226 height 19
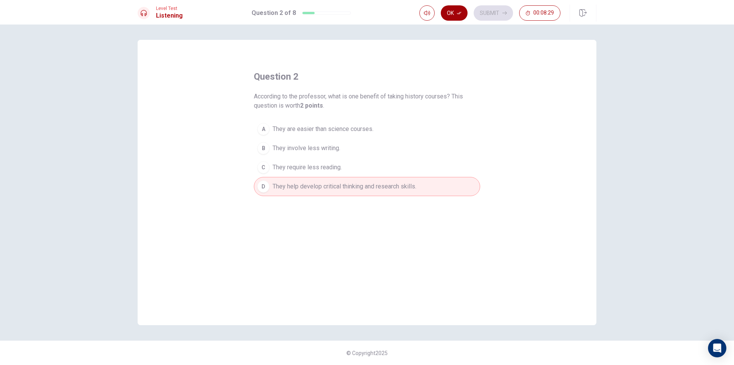
click at [458, 15] on icon "button" at bounding box center [459, 13] width 5 height 5
click at [502, 16] on button "Submit" at bounding box center [493, 12] width 39 height 15
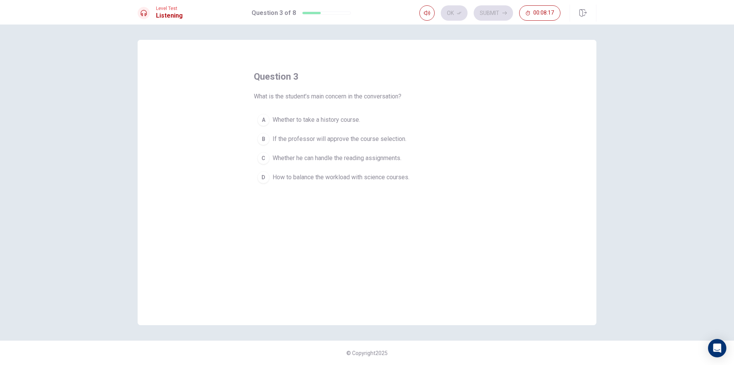
click at [357, 163] on button "C Whether he can handle the reading assignments." at bounding box center [367, 157] width 226 height 19
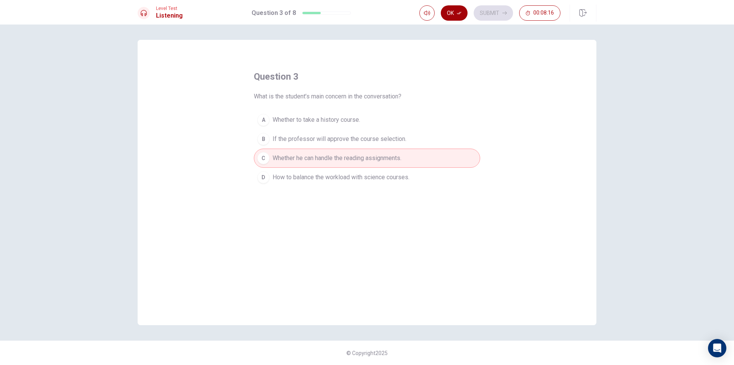
click at [449, 10] on button "Ok" at bounding box center [454, 12] width 27 height 15
click at [507, 13] on button "Submit" at bounding box center [493, 12] width 39 height 15
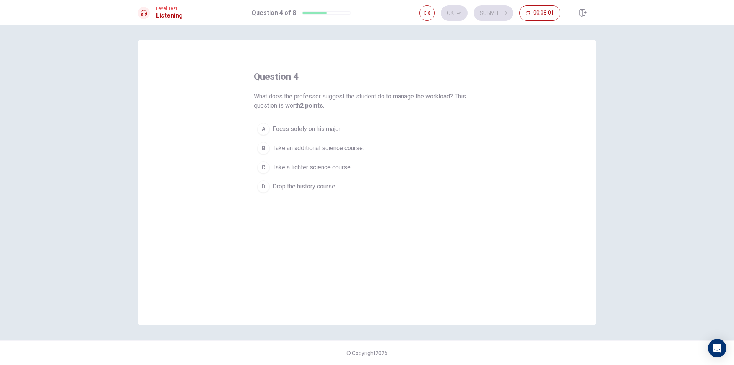
click at [340, 164] on span "Take a lighter science course." at bounding box center [312, 167] width 79 height 9
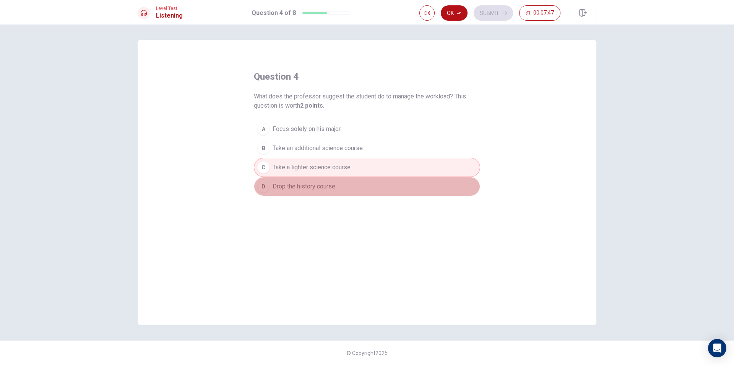
click at [314, 181] on button "D Drop the history course." at bounding box center [367, 186] width 226 height 19
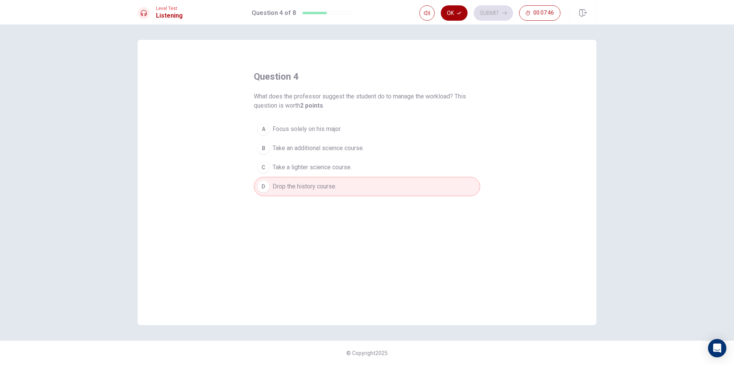
click at [451, 18] on button "Ok" at bounding box center [454, 12] width 27 height 15
click at [481, 13] on button "Submit" at bounding box center [493, 12] width 39 height 15
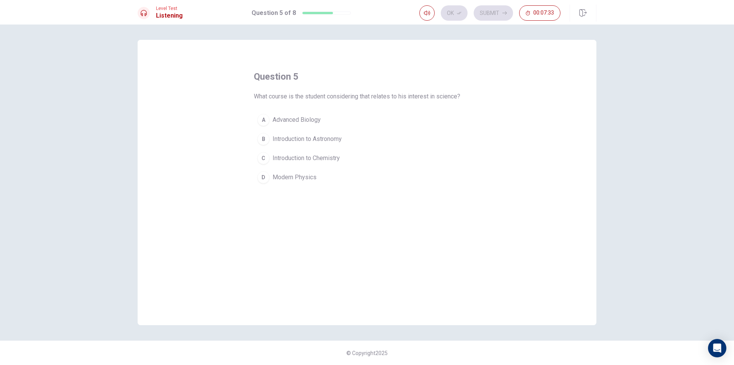
click at [322, 122] on button "A Advanced Biology" at bounding box center [367, 119] width 226 height 19
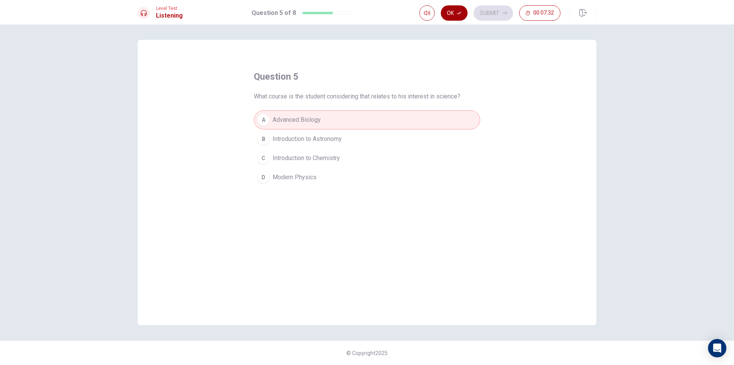
click at [458, 14] on icon "button" at bounding box center [459, 13] width 5 height 5
click at [490, 15] on button "Submit" at bounding box center [493, 12] width 39 height 15
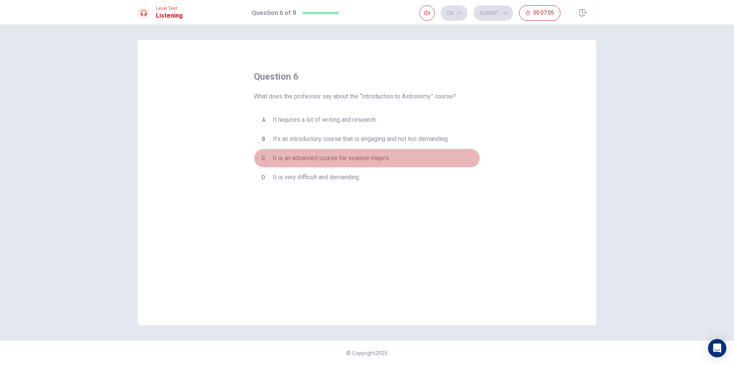
click at [375, 160] on span "It is an advanced course for science majors." at bounding box center [331, 157] width 117 height 9
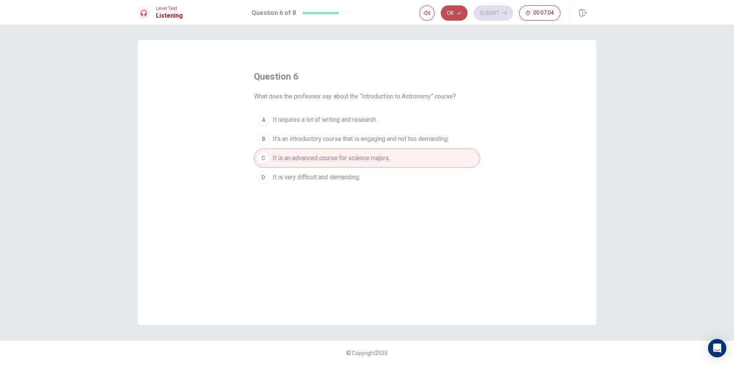
click at [454, 14] on button "Ok" at bounding box center [454, 12] width 27 height 15
click at [497, 17] on button "Submit" at bounding box center [493, 12] width 39 height 15
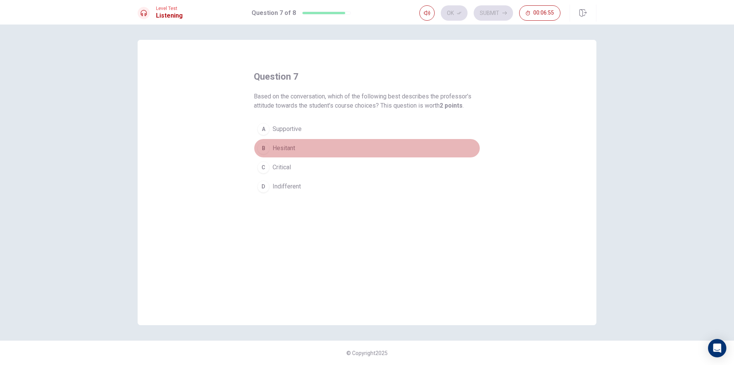
click at [290, 143] on span "Hesitant" at bounding box center [284, 147] width 23 height 9
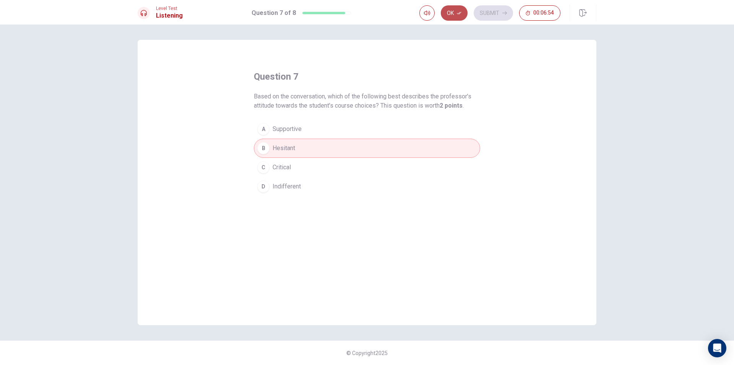
click at [458, 12] on icon "button" at bounding box center [459, 13] width 5 height 5
click at [498, 19] on button "Submit" at bounding box center [493, 12] width 39 height 15
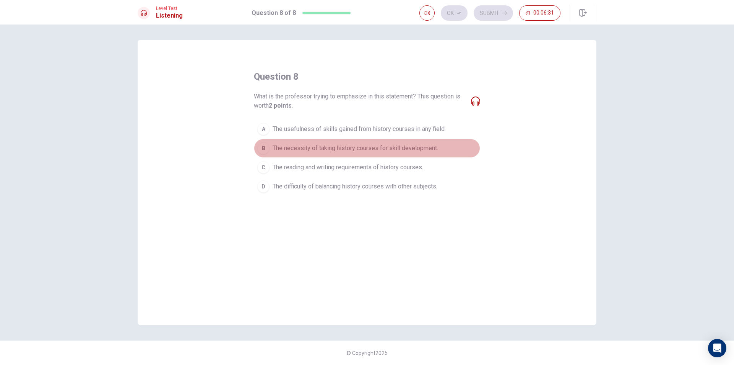
click at [406, 144] on span "The necessity of taking history courses for skill development." at bounding box center [356, 147] width 166 height 9
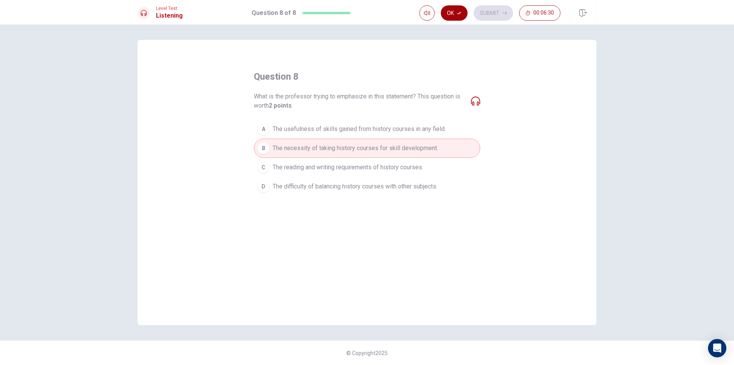
click at [466, 11] on button "Ok" at bounding box center [454, 12] width 27 height 15
click at [495, 10] on button "Submit" at bounding box center [493, 12] width 39 height 15
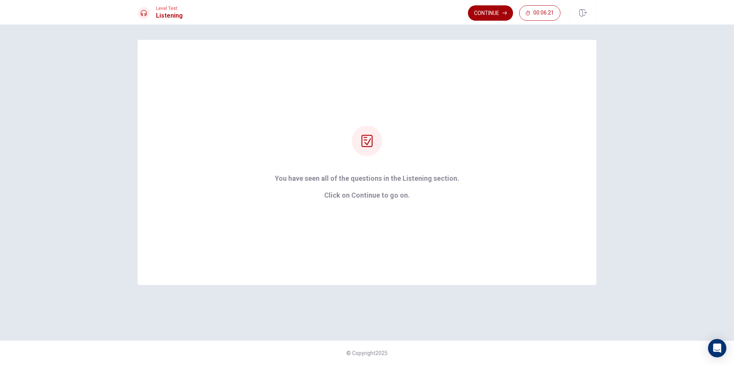
click at [475, 12] on button "Continue" at bounding box center [490, 12] width 45 height 15
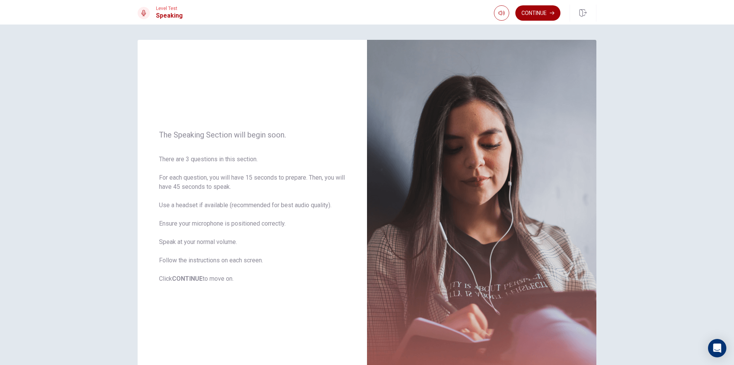
click at [557, 17] on button "Continue" at bounding box center [538, 12] width 45 height 15
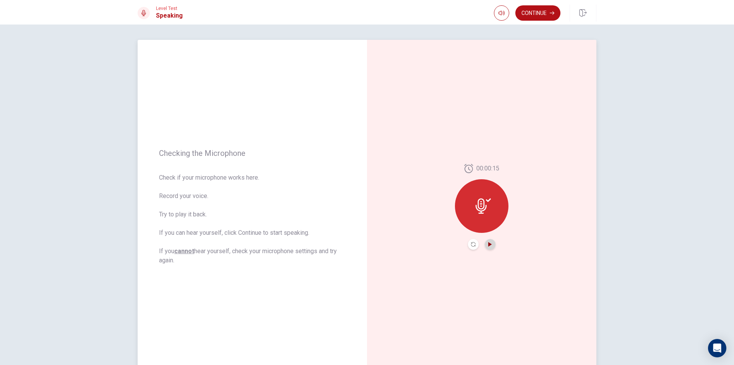
click at [490, 243] on icon "Play Audio" at bounding box center [490, 244] width 5 height 5
click at [535, 10] on button "Continue" at bounding box center [538, 12] width 45 height 15
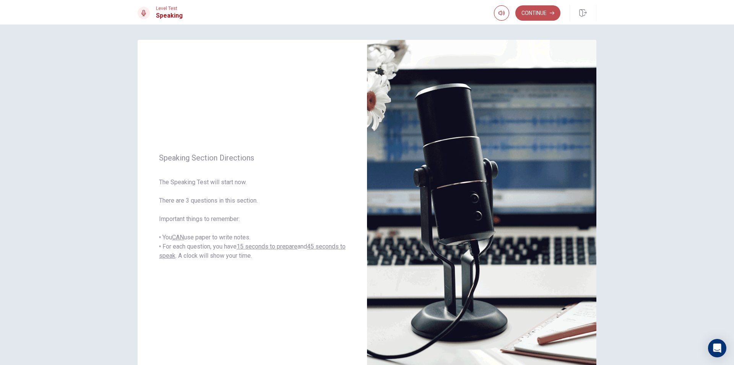
click at [531, 11] on button "Continue" at bounding box center [538, 12] width 45 height 15
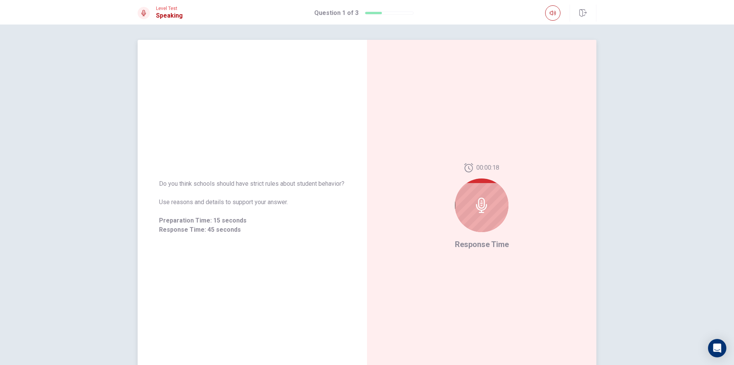
click at [482, 202] on icon at bounding box center [481, 204] width 11 height 15
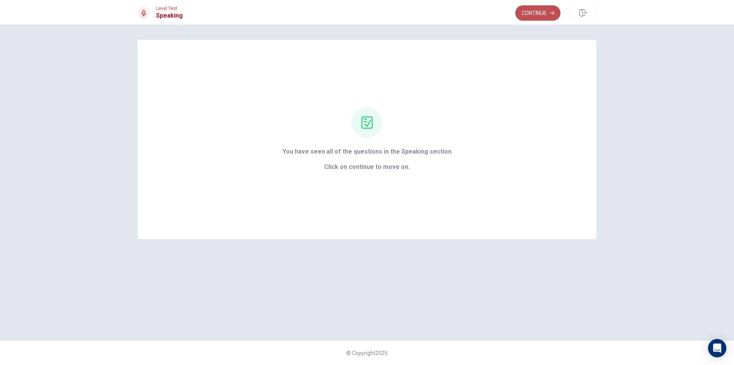
click at [543, 17] on button "Continue" at bounding box center [538, 12] width 45 height 15
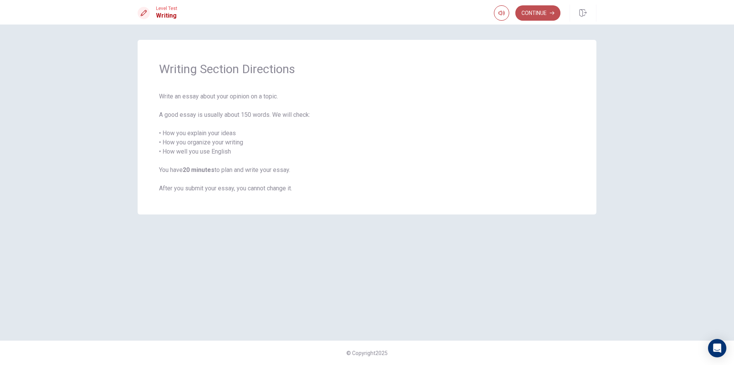
click at [542, 20] on button "Continue" at bounding box center [538, 12] width 45 height 15
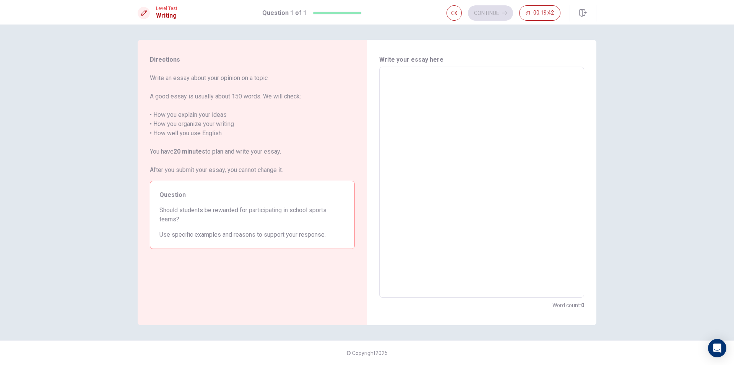
click at [404, 78] on textarea at bounding box center [482, 182] width 194 height 218
type textarea "่"
type textarea "x"
type textarea "่้"
type textarea "x"
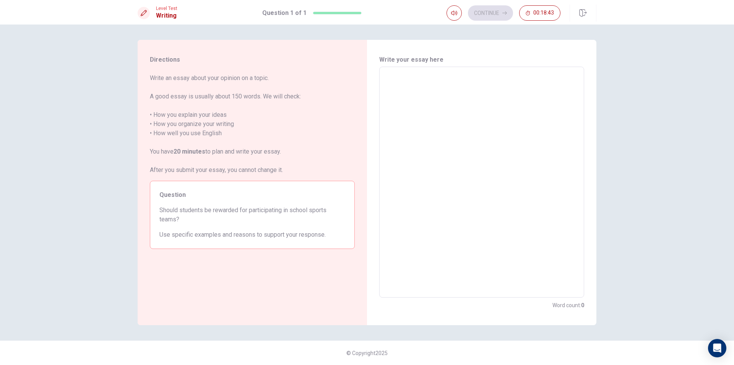
type textarea "่้i"
type textarea "x"
type textarea "่้i"
type textarea "x"
type textarea "่้i"
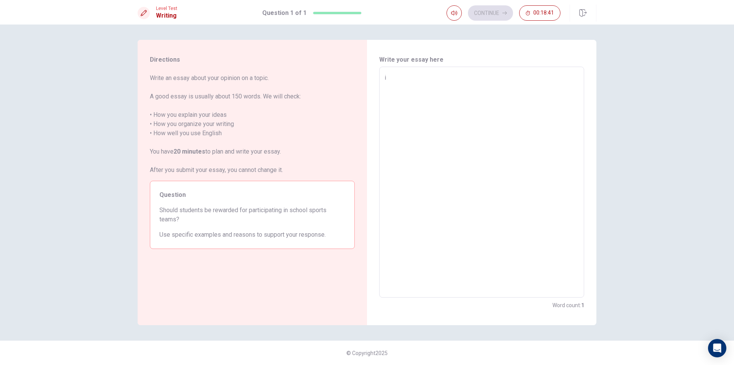
type textarea "x"
type textarea "่้"
type textarea "x"
type textarea "่้I"
type textarea "x"
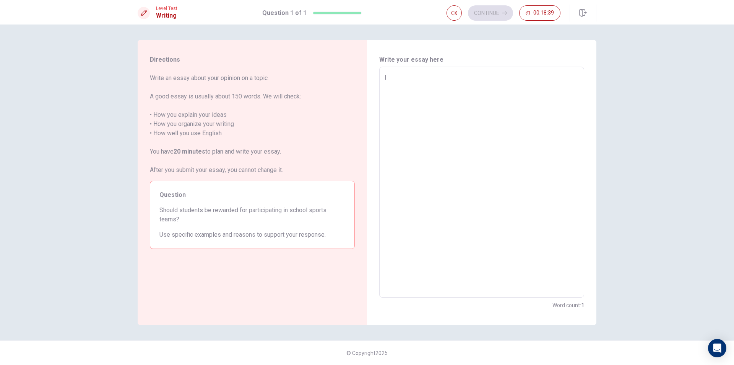
type textarea "่้I"
type textarea "x"
type textarea "่้I t"
type textarea "x"
type textarea "่้I tt"
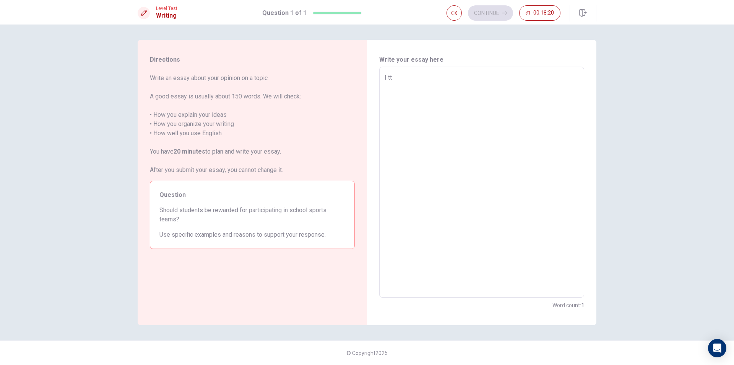
type textarea "x"
type textarea "่้I tti"
type textarea "x"
type textarea "่้I ttim"
type textarea "x"
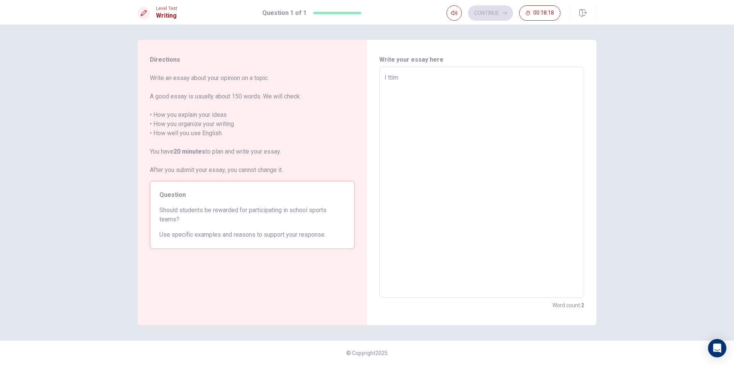
type textarea "่้I ttimk"
type textarea "x"
type textarea "่้I ttim"
type textarea "x"
type textarea "่้I tti"
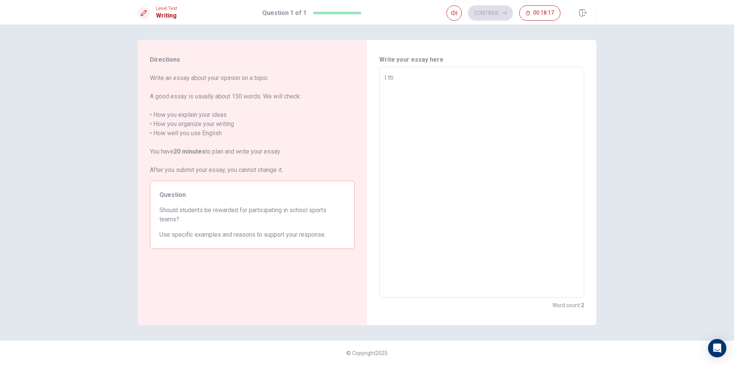
type textarea "x"
type textarea "่้I tt"
type textarea "x"
type textarea "่้I t"
type textarea "x"
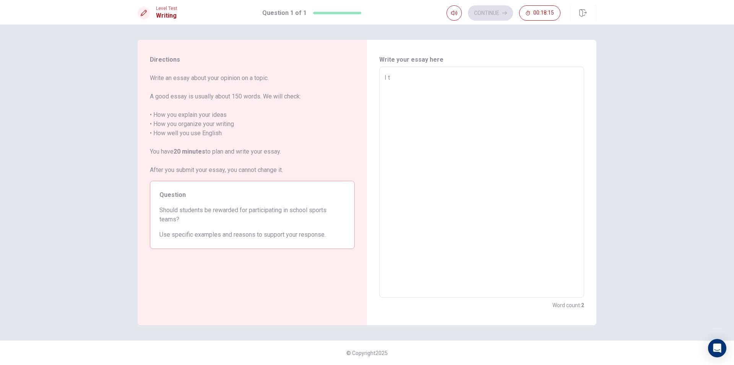
type textarea "่้I th"
type textarea "x"
type textarea "่้I thi"
type textarea "x"
type textarea "่้I thin"
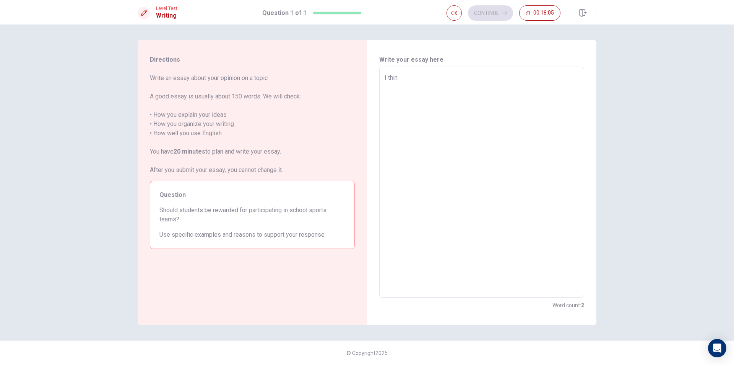
type textarea "x"
type textarea "่้I think"
type textarea "x"
type textarea "่้I think"
type textarea "x"
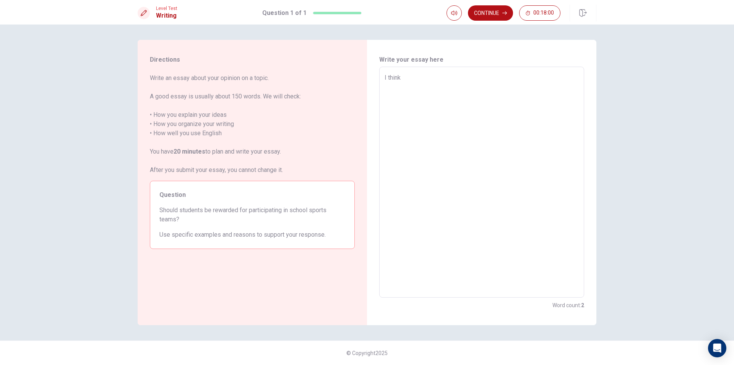
type textarea "่้I think s"
type textarea "x"
type textarea "่้I think sc"
type textarea "x"
type textarea "่้I think sch"
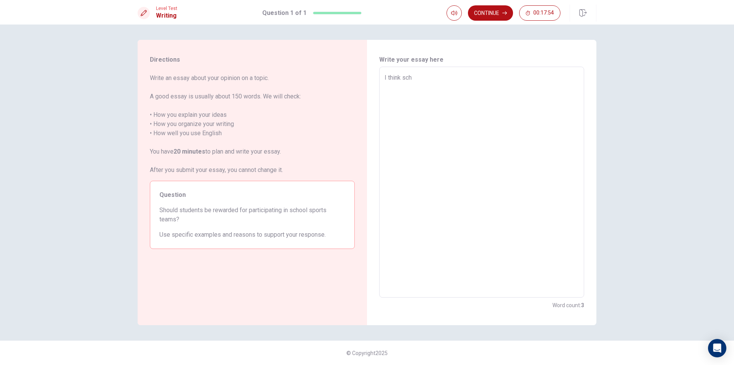
type textarea "x"
type textarea "่้I think scho"
type textarea "x"
type textarea "่้I think schoo"
type textarea "x"
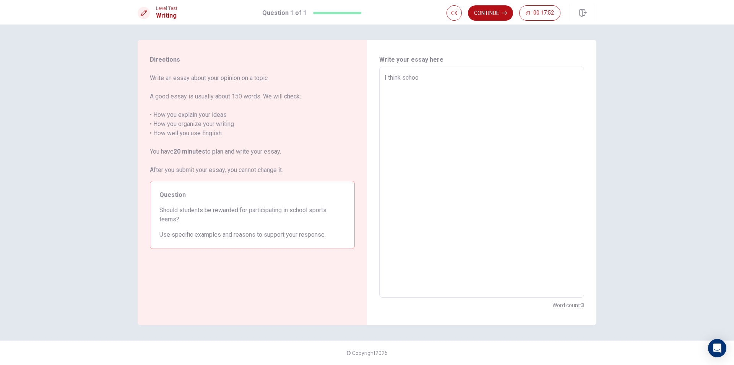
type textarea "่้I think school"
type textarea "x"
type textarea "่้I think schoo"
type textarea "x"
type textarea "่้I think scho"
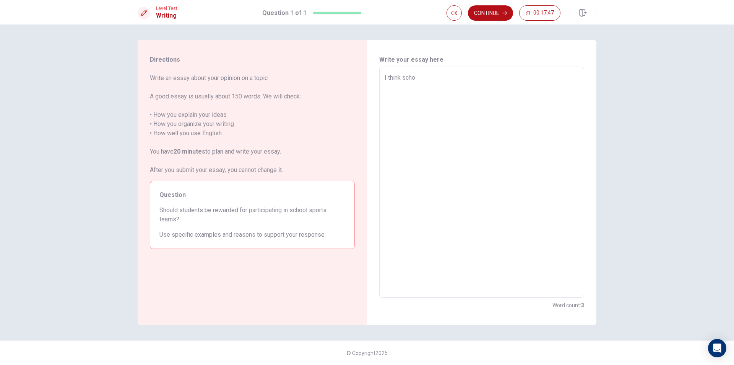
type textarea "x"
type textarea "่้I think sch"
type textarea "x"
type textarea "่้I think sc"
type textarea "x"
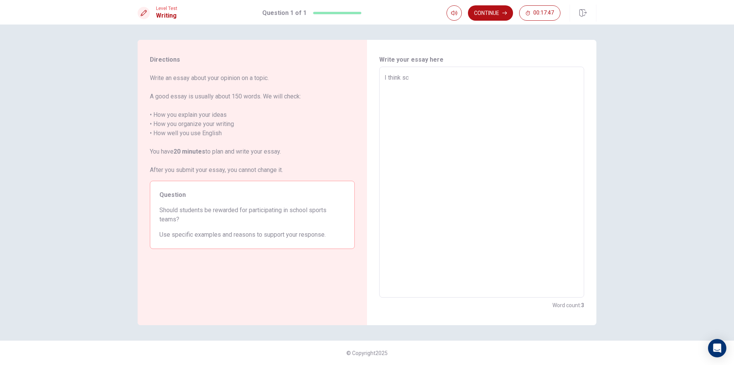
type textarea "่้I think s"
type textarea "x"
type textarea "่้I think"
type textarea "x"
type textarea "่้I think p"
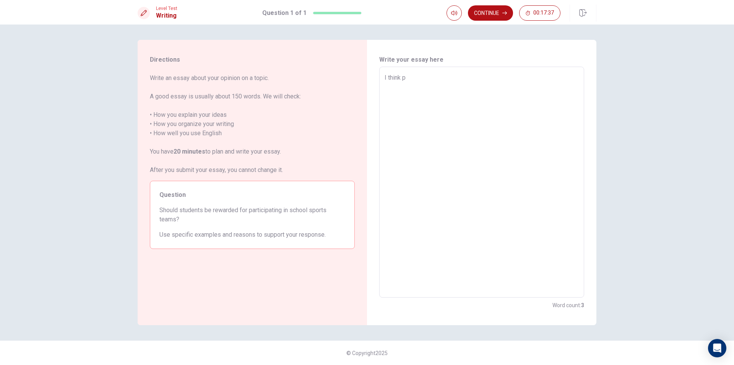
type textarea "x"
type textarea "่้I think pa"
type textarea "x"
type textarea "่้I think par"
type textarea "x"
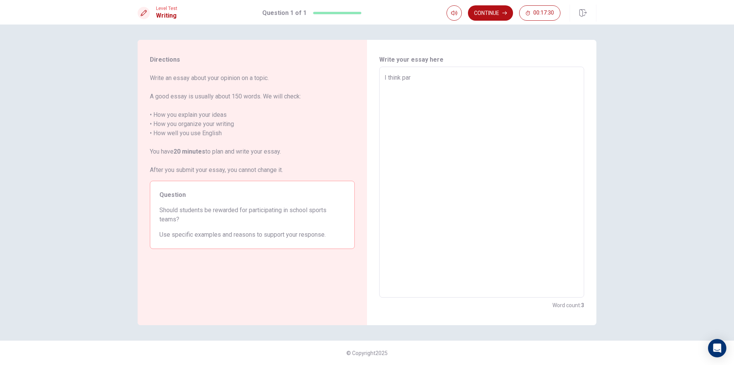
type textarea "่้I think part"
type textarea "x"
type textarea "่้I think parti"
type textarea "x"
type textarea "่้I think partic"
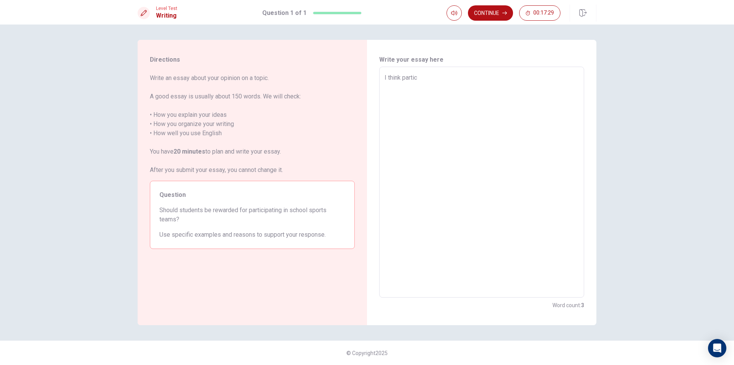
type textarea "x"
type textarea "่้I think partici"
type textarea "x"
type textarea "่้I think particip"
type textarea "x"
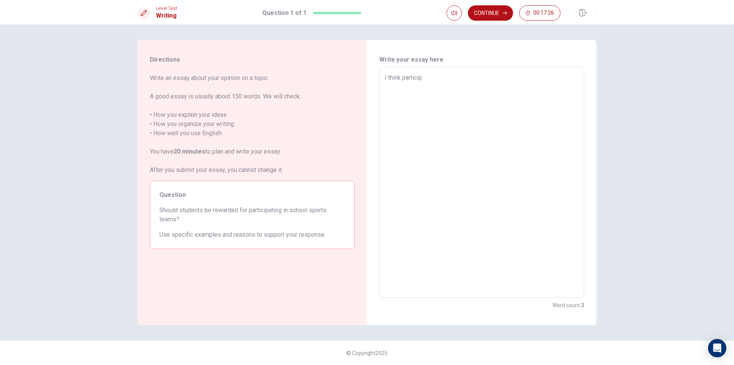
type textarea "่้I think participa"
type textarea "x"
type textarea "่้I think participat"
type textarea "x"
type textarea "่้I think participati"
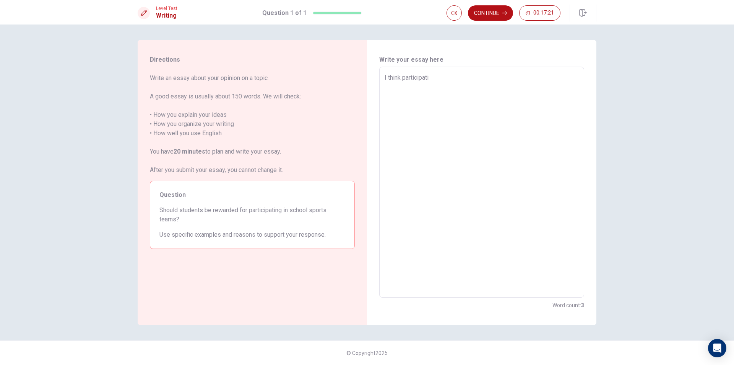
type textarea "x"
type textarea "่้I think participatin"
type textarea "x"
type textarea "่้I think participating"
type textarea "x"
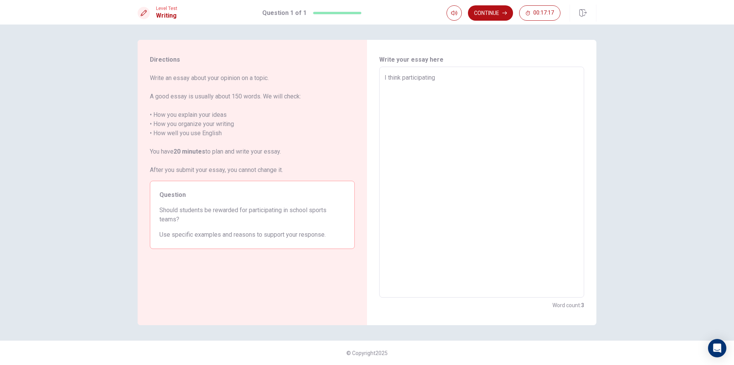
type textarea "่้I think participating"
type textarea "x"
type textarea "่้I think participating i"
type textarea "x"
type textarea "่้I think participating in"
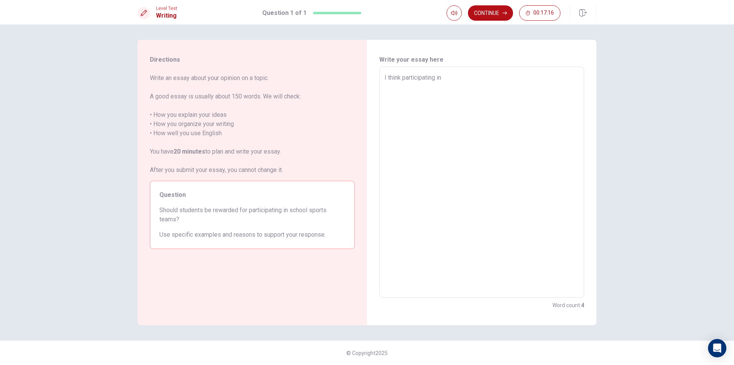
type textarea "x"
type textarea "่้I think participating in"
type textarea "x"
type textarea "่้I think participating in s"
type textarea "x"
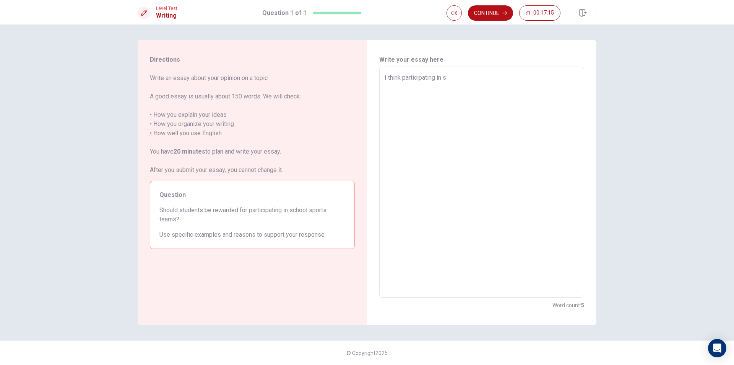
type textarea "่้I think participating in sc"
type textarea "x"
type textarea "่้I think participating in sch"
type textarea "x"
type textarea "่้I think participating in scho"
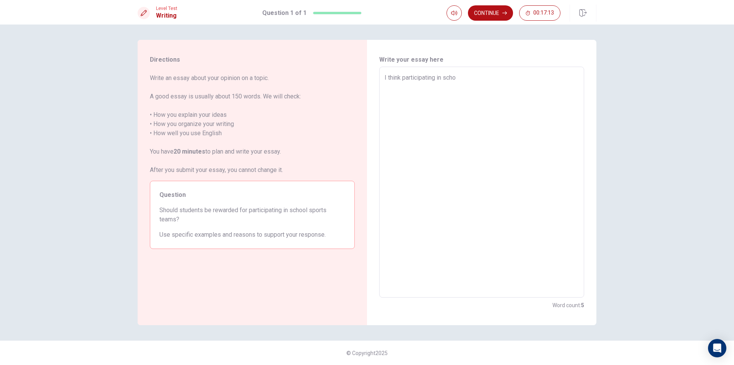
type textarea "x"
type textarea "่้I think participating in schol"
type textarea "x"
type textarea "่้I think participating in scho"
type textarea "x"
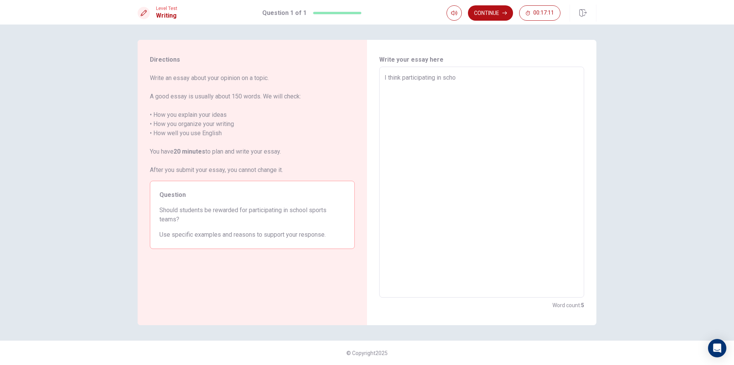
type textarea "่้I think participating in schoo"
type textarea "x"
type textarea "่้I think participating in school"
type textarea "x"
type textarea "่้I think participating in school"
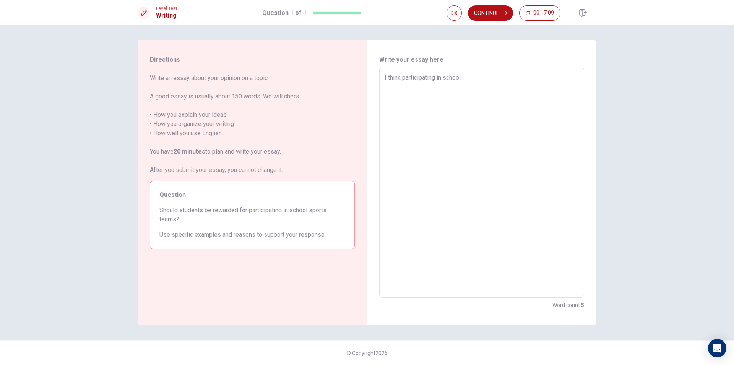
type textarea "x"
type textarea "่้I think participating in school i"
type textarea "x"
type textarea "่้I think participating in school is"
type textarea "x"
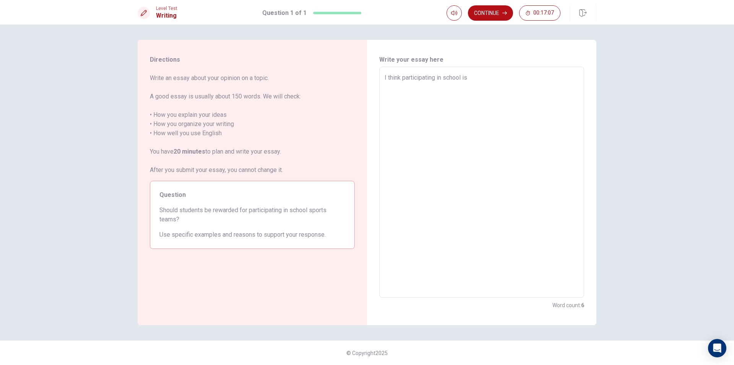
type textarea "่้I think participating in school is"
type textarea "x"
type textarea "่้I think participating in school is v"
type textarea "x"
type textarea "่้I think participating in school is ve"
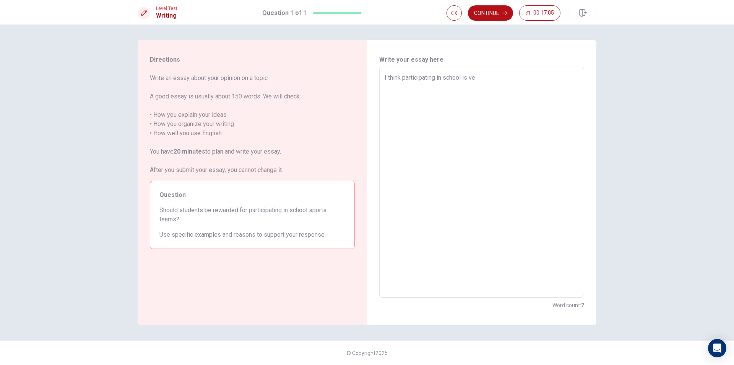
type textarea "x"
type textarea "่้I think participating in school is ver"
type textarea "x"
type textarea "่้I think participating in school is very"
type textarea "x"
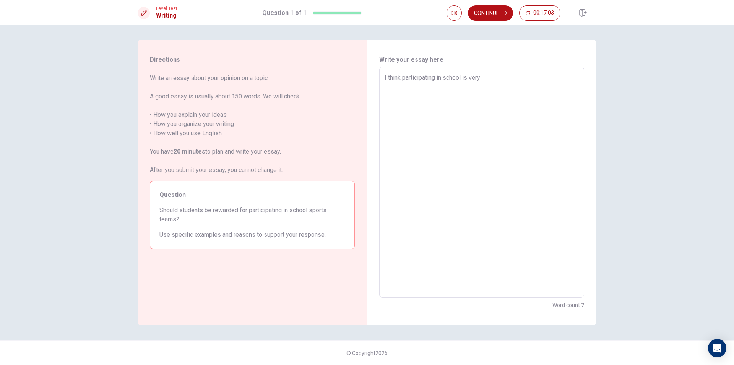
type textarea "่้I think participating in school is very"
type textarea "x"
type textarea "่้I think participating in school is very"
type textarea "x"
type textarea "่้I think participating in school is ver"
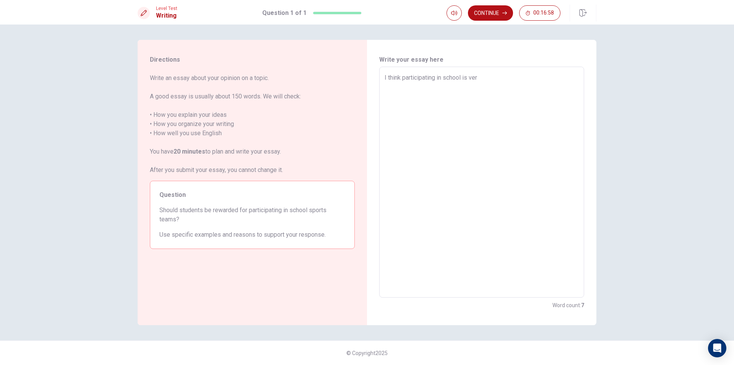
type textarea "x"
type textarea "่้I think participating in school is ve"
type textarea "x"
type textarea "่้I think participating in school is v"
type textarea "x"
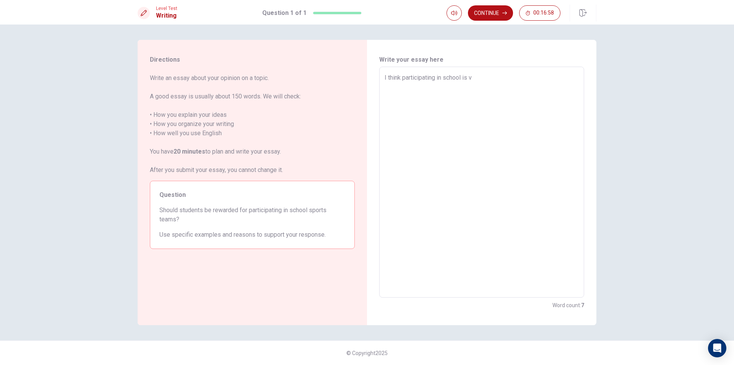
type textarea "่้I think participating in school is"
type textarea "x"
type textarea "่้I think participating in school is"
type textarea "x"
type textarea "่้I think participating in school i"
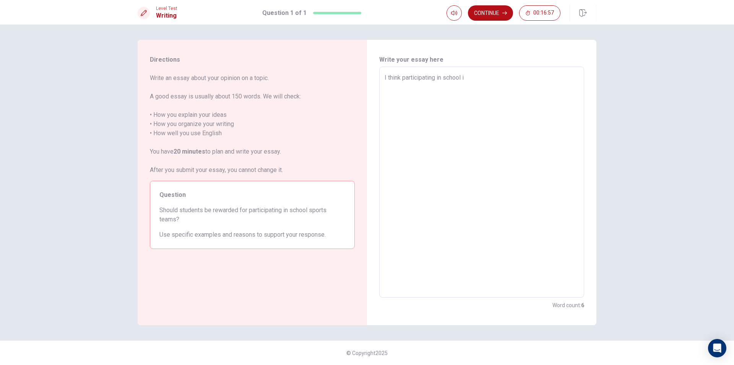
type textarea "x"
type textarea "่้I think participating in school"
type textarea "x"
type textarea "่้I think participating in school s"
type textarea "x"
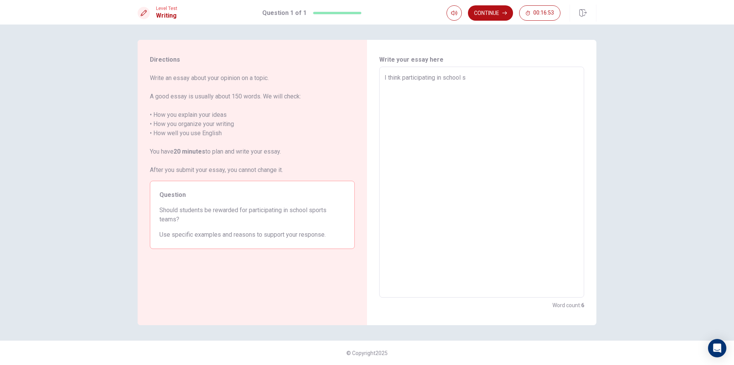
type textarea "่้I think participating in school st"
type textarea "x"
type textarea "่้I think participating in school s"
type textarea "x"
type textarea "่้I think participating in school sp"
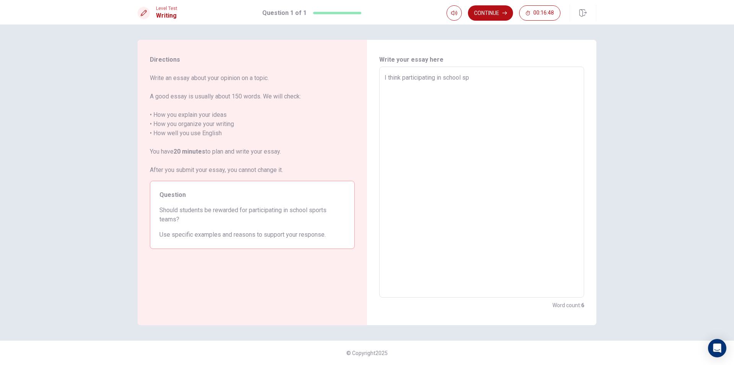
type textarea "x"
type textarea "่้I think participating in school spo"
type textarea "x"
type textarea "่้I think participating in school spor"
type textarea "x"
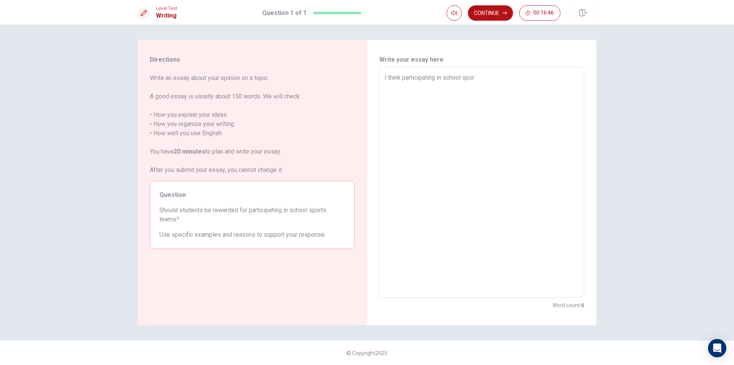
type textarea "่้I think participating in school sport"
type textarea "x"
type textarea "่้I think participating in school sports"
type textarea "x"
type textarea "่้I think participating in school sports"
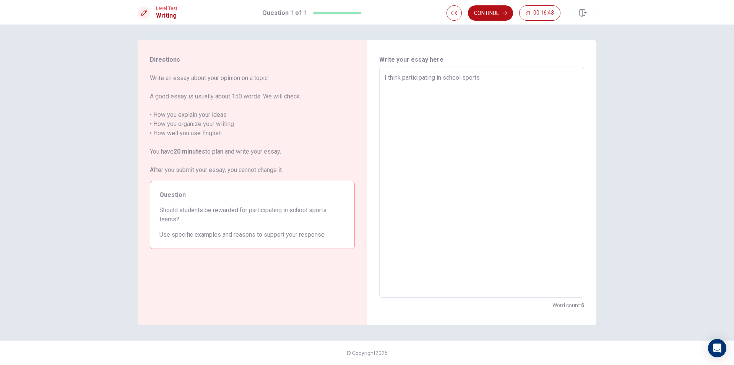
type textarea "x"
type textarea "่้I think participating in school sports t"
type textarea "x"
type textarea "่้I think participating in school sports te"
type textarea "x"
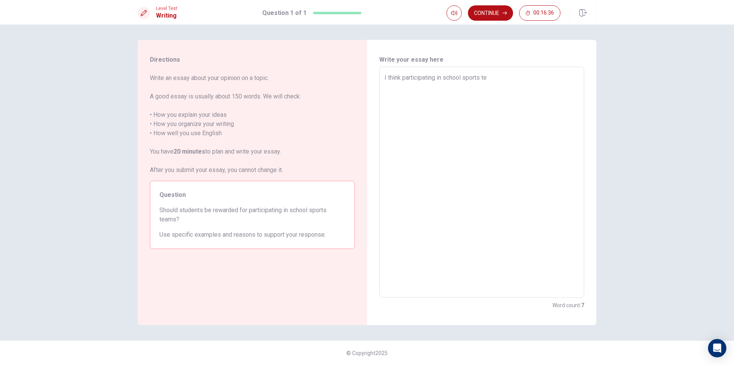
type textarea "่้I think participating in school sports tea"
type textarea "x"
type textarea "่้I think participating in school sports team"
type textarea "x"
type textarea "่้I think participating in school sports teams"
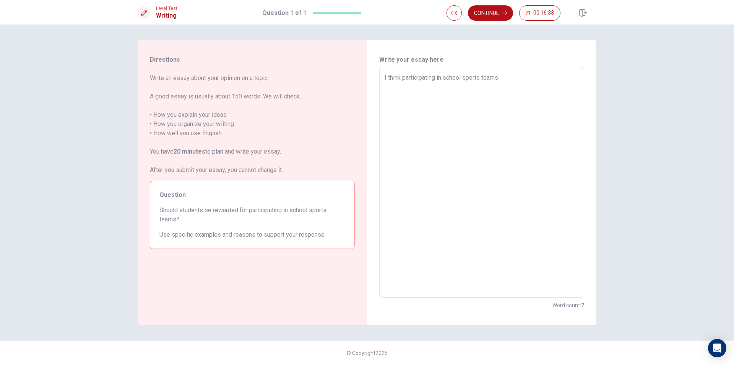
type textarea "x"
type textarea "่้I think participating in school sports teams"
type textarea "x"
type textarea "่้I think participating in school sports teams i"
type textarea "x"
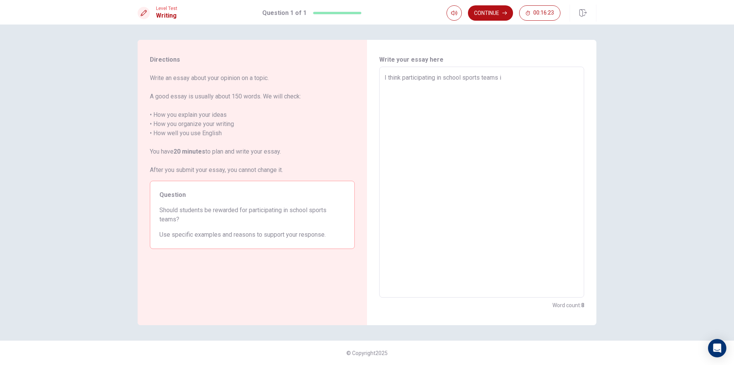
type textarea "่้I think participating in school sports teams is"
type textarea "x"
type textarea "่้I think participating in school sports teams is"
type textarea "x"
type textarea "่้I think participating in school sports teams is w"
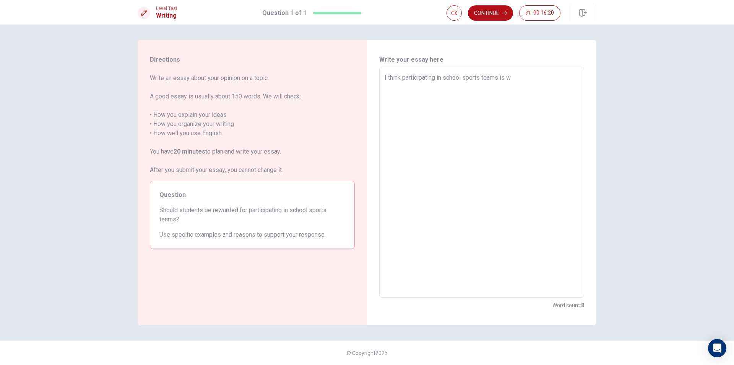
type textarea "x"
type textarea "่้I think participating in school sports teams is we"
type textarea "x"
type textarea "่้I think participating in school sports teams is wel"
type textarea "x"
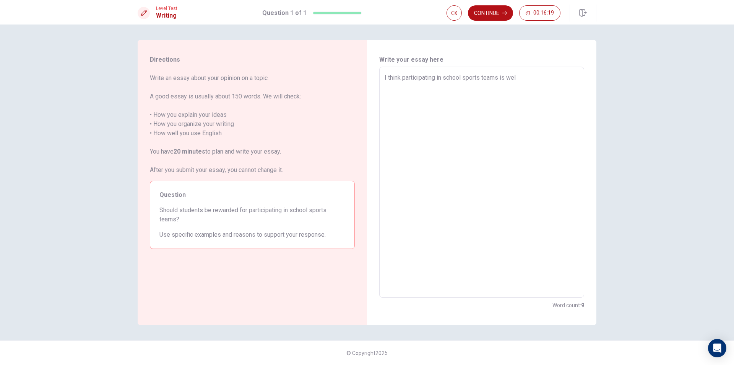
type textarea "่้I think participating in school sports teams is well"
type textarea "x"
type textarea "่้I think participating in school sports teams is well"
type textarea "x"
type textarea "่้I think participating in school sports teams is well"
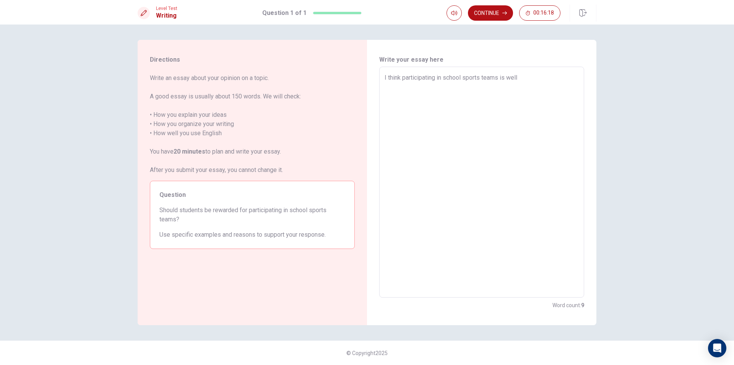
type textarea "x"
click at [383, 78] on div "่้I think participating in school sports teams is well. x ​" at bounding box center [481, 182] width 205 height 231
click at [386, 78] on textarea "่้I think participating in school sports teams is well." at bounding box center [482, 182] width 194 height 218
click at [384, 78] on div "่้I think participating in school sports teams is well. x ​" at bounding box center [481, 182] width 205 height 231
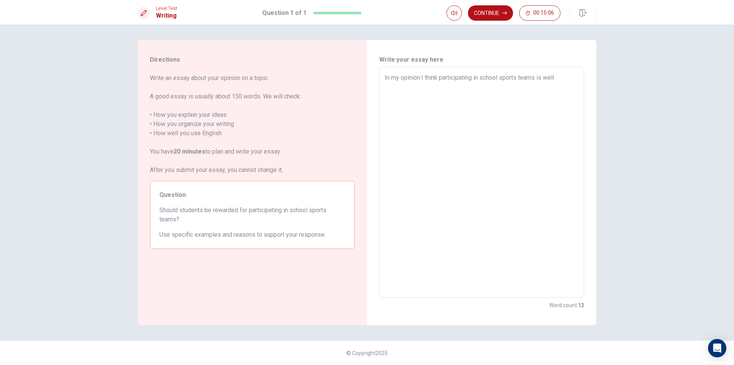
click at [563, 77] on textarea "่้In my opinion.I think participating in school sports teams is well." at bounding box center [482, 182] width 194 height 218
click at [387, 79] on textarea "i belive is participating in school sc" at bounding box center [482, 182] width 194 height 218
click at [385, 77] on textarea "i belive is participating in school sc" at bounding box center [482, 182] width 194 height 218
click at [386, 77] on textarea "i belive is participating in school sc" at bounding box center [482, 182] width 194 height 218
click at [490, 78] on textarea "I belive is participating in school sc" at bounding box center [482, 182] width 194 height 218
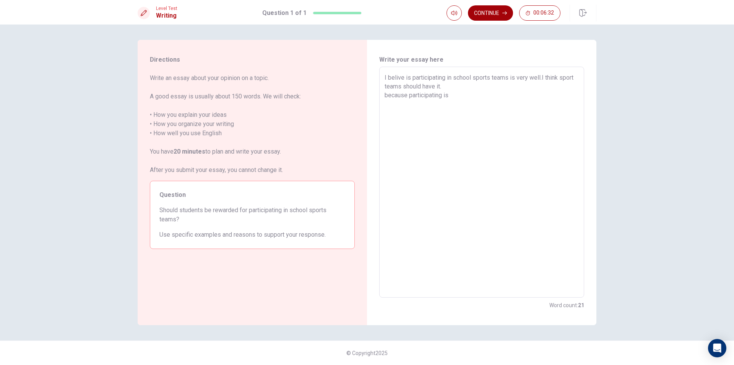
click at [497, 15] on button "Continue" at bounding box center [490, 12] width 45 height 15
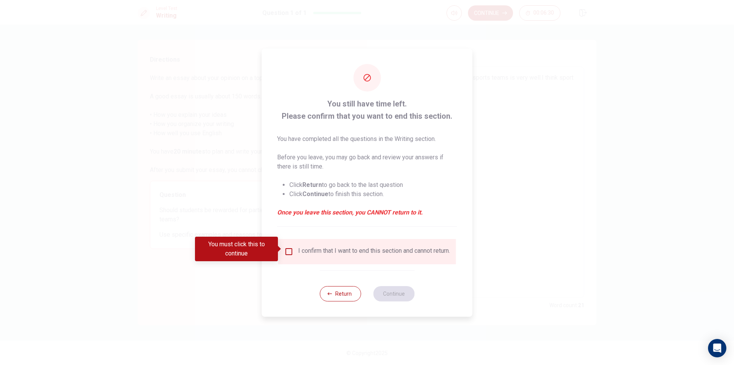
click at [288, 255] on div "I confirm that I want to end this section and cannot return." at bounding box center [368, 251] width 166 height 9
click at [291, 247] on input "You must click this to continue" at bounding box center [289, 251] width 9 height 9
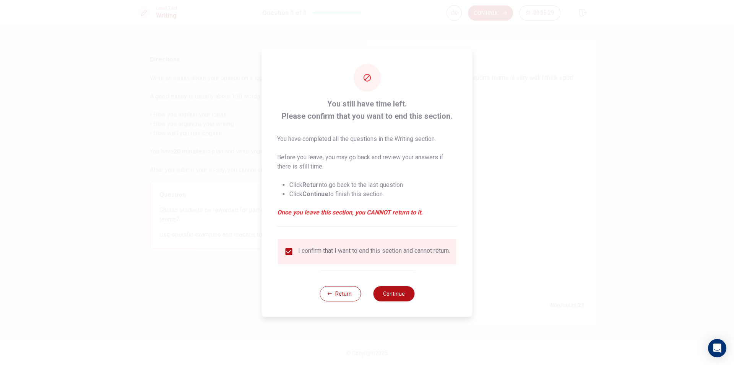
click at [387, 287] on div "Return Continue" at bounding box center [367, 293] width 95 height 46
click at [391, 295] on button "Continue" at bounding box center [393, 293] width 41 height 15
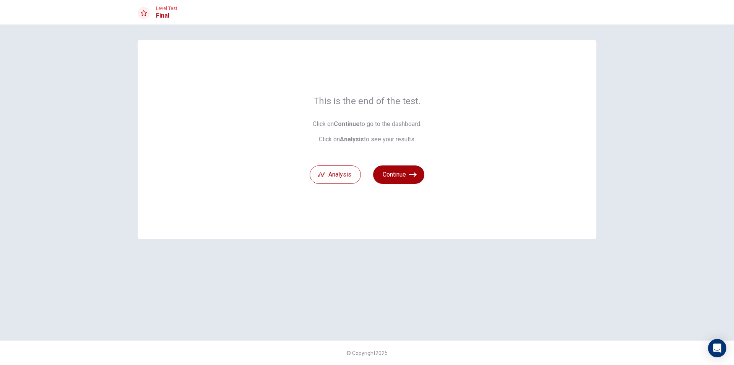
click at [407, 181] on button "Continue" at bounding box center [398, 174] width 51 height 18
